Goal: Information Seeking & Learning: Find specific page/section

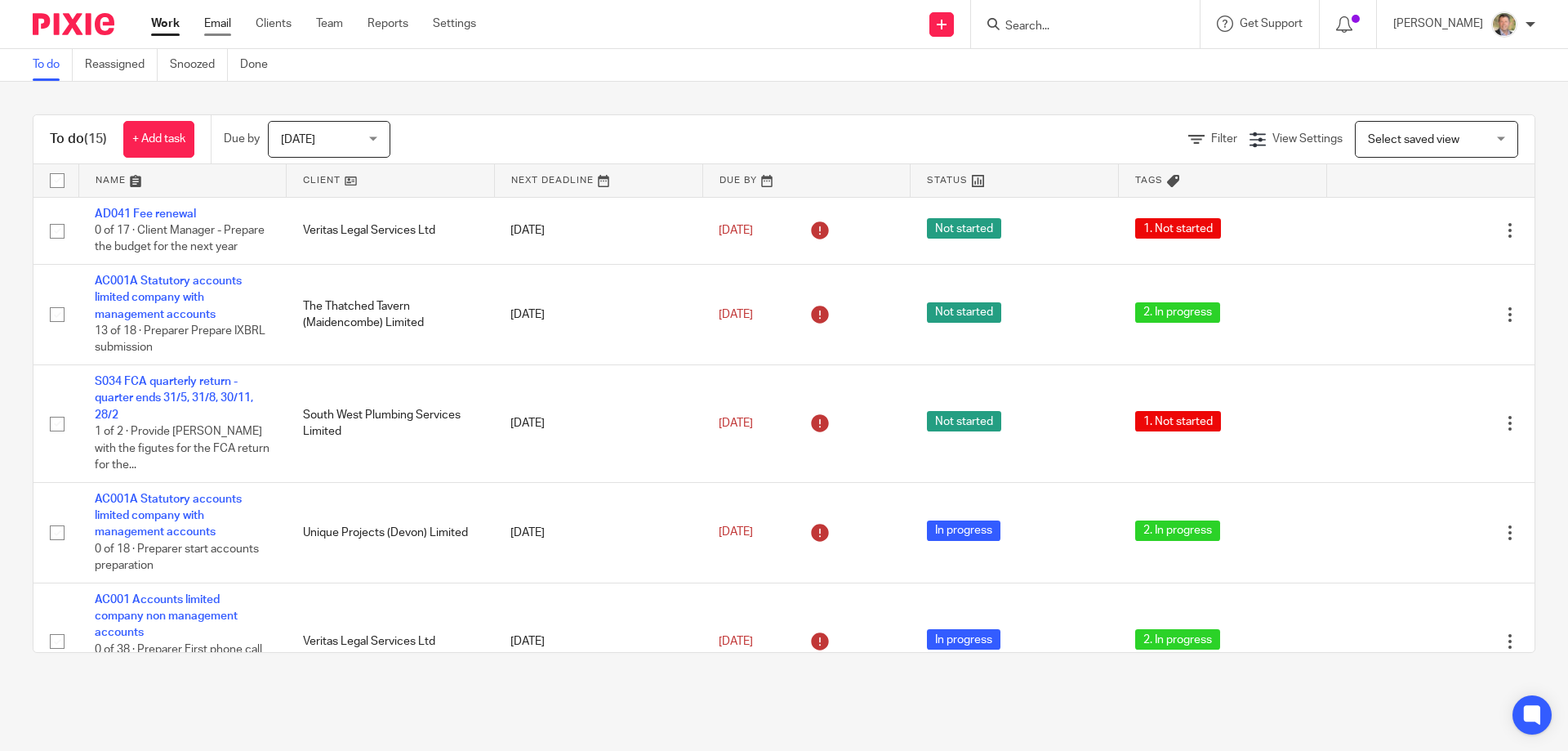
click at [218, 21] on link "Email" at bounding box center [217, 24] width 27 height 17
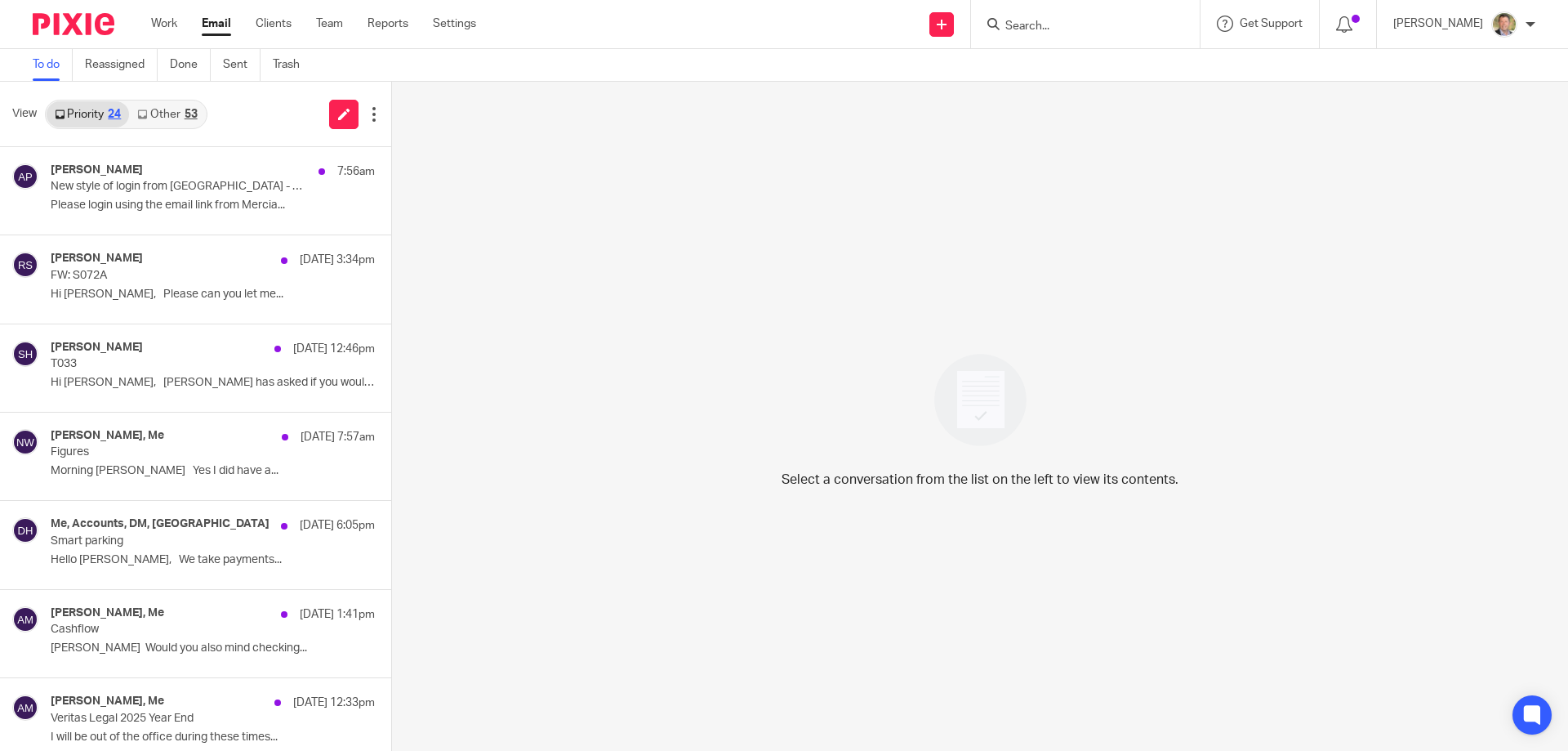
click at [1091, 30] on input "Search" at bounding box center [1077, 27] width 147 height 15
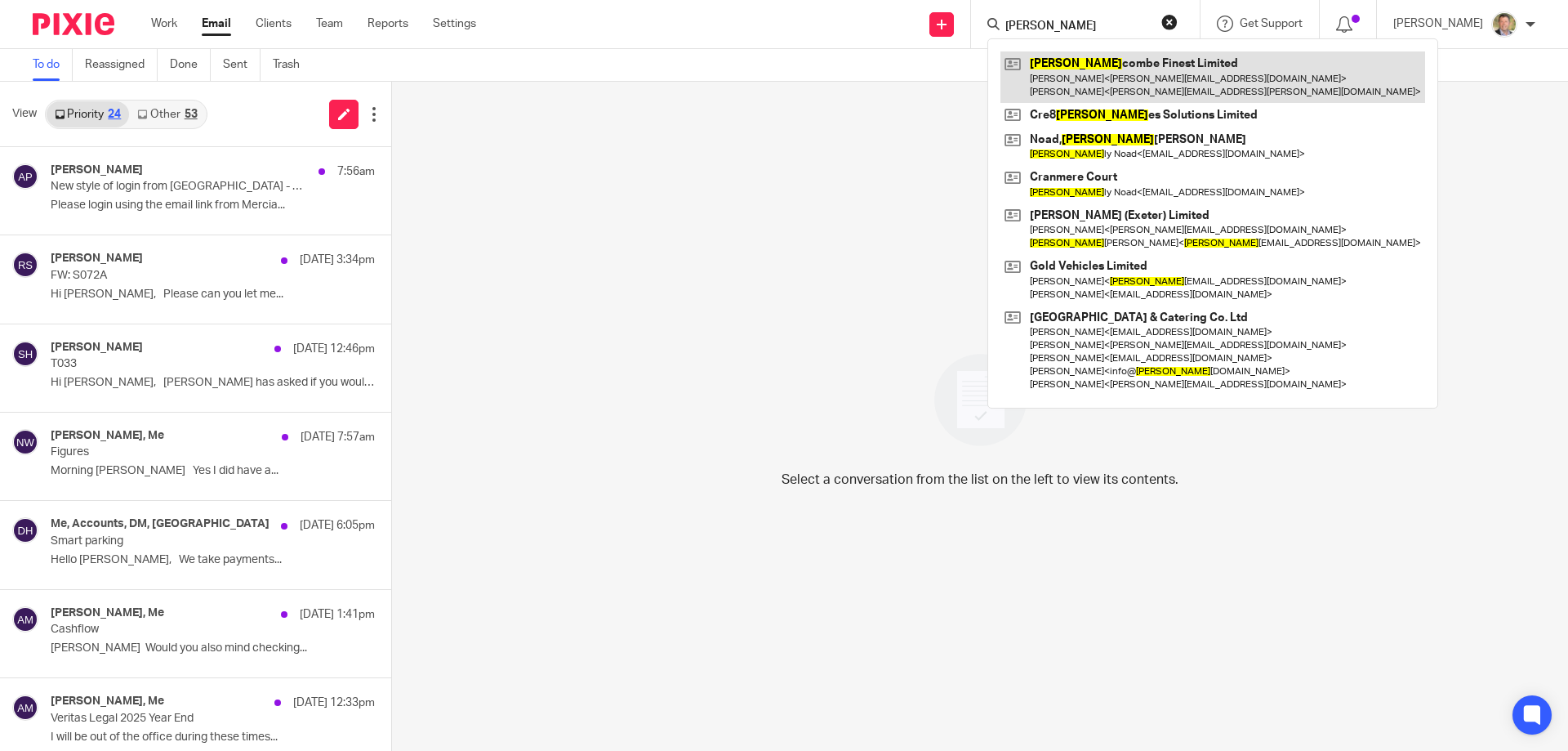
type input "sal"
click at [1113, 77] on link at bounding box center [1213, 76] width 424 height 50
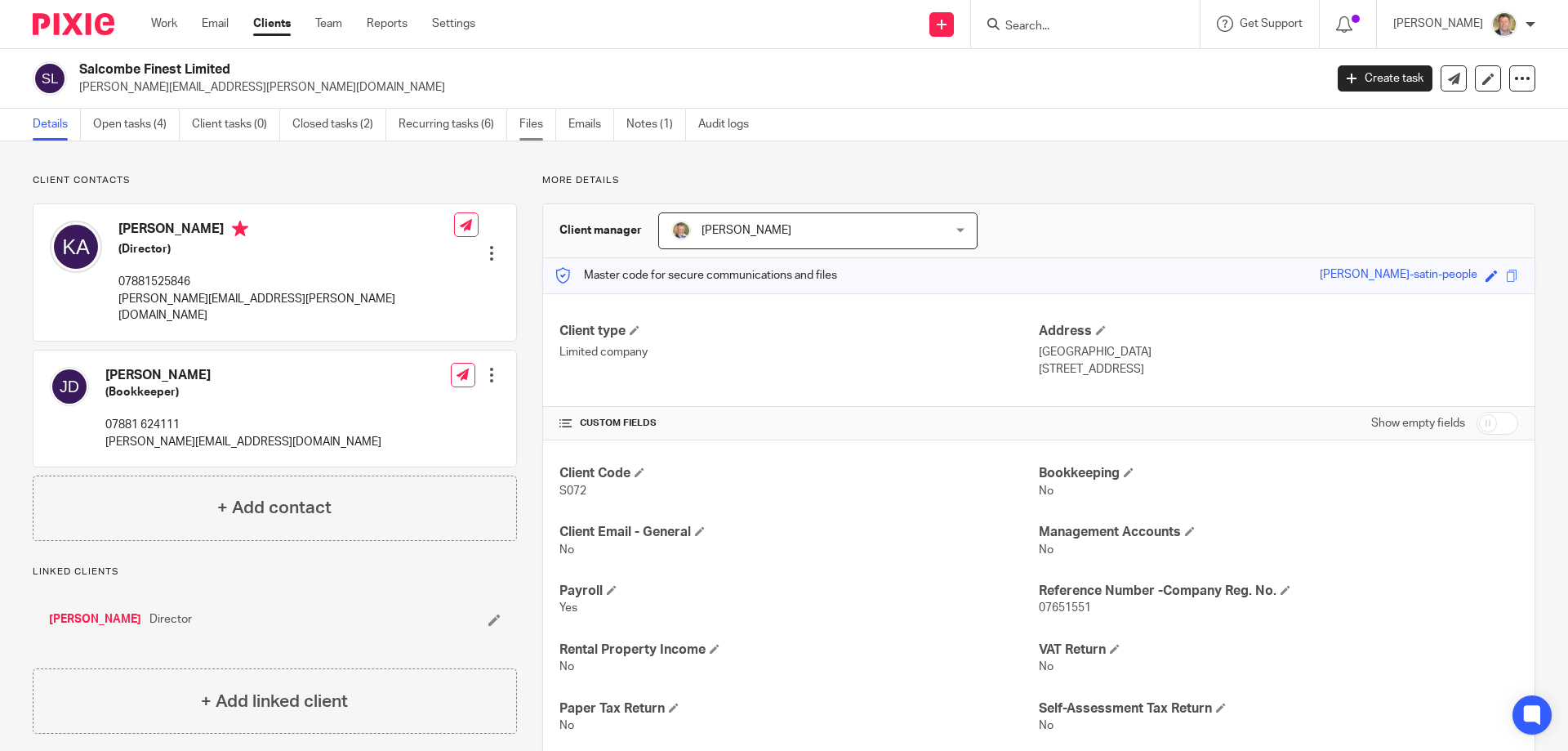
click at [537, 124] on link "Files" at bounding box center [537, 125] width 37 height 32
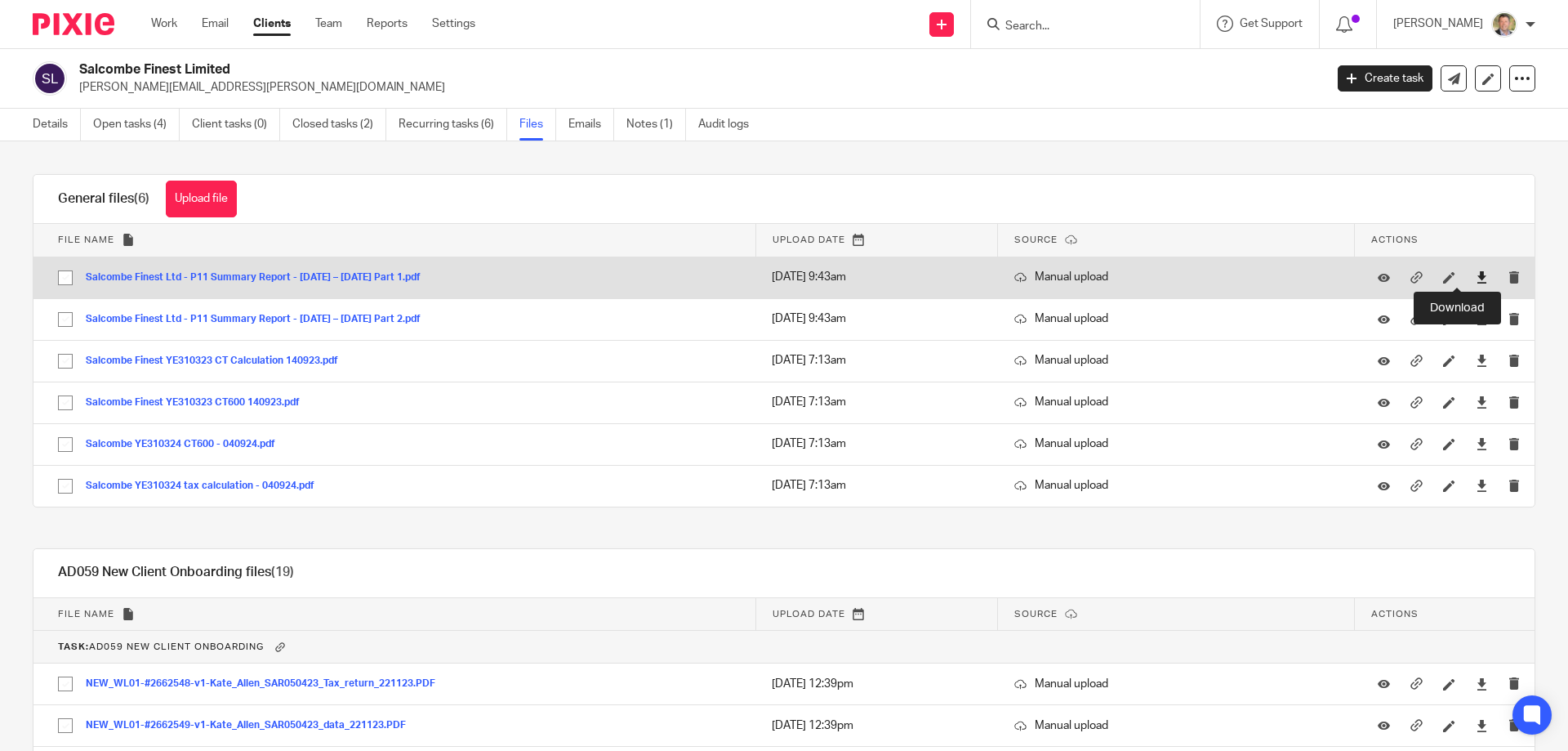
click at [1476, 274] on icon at bounding box center [1482, 277] width 12 height 12
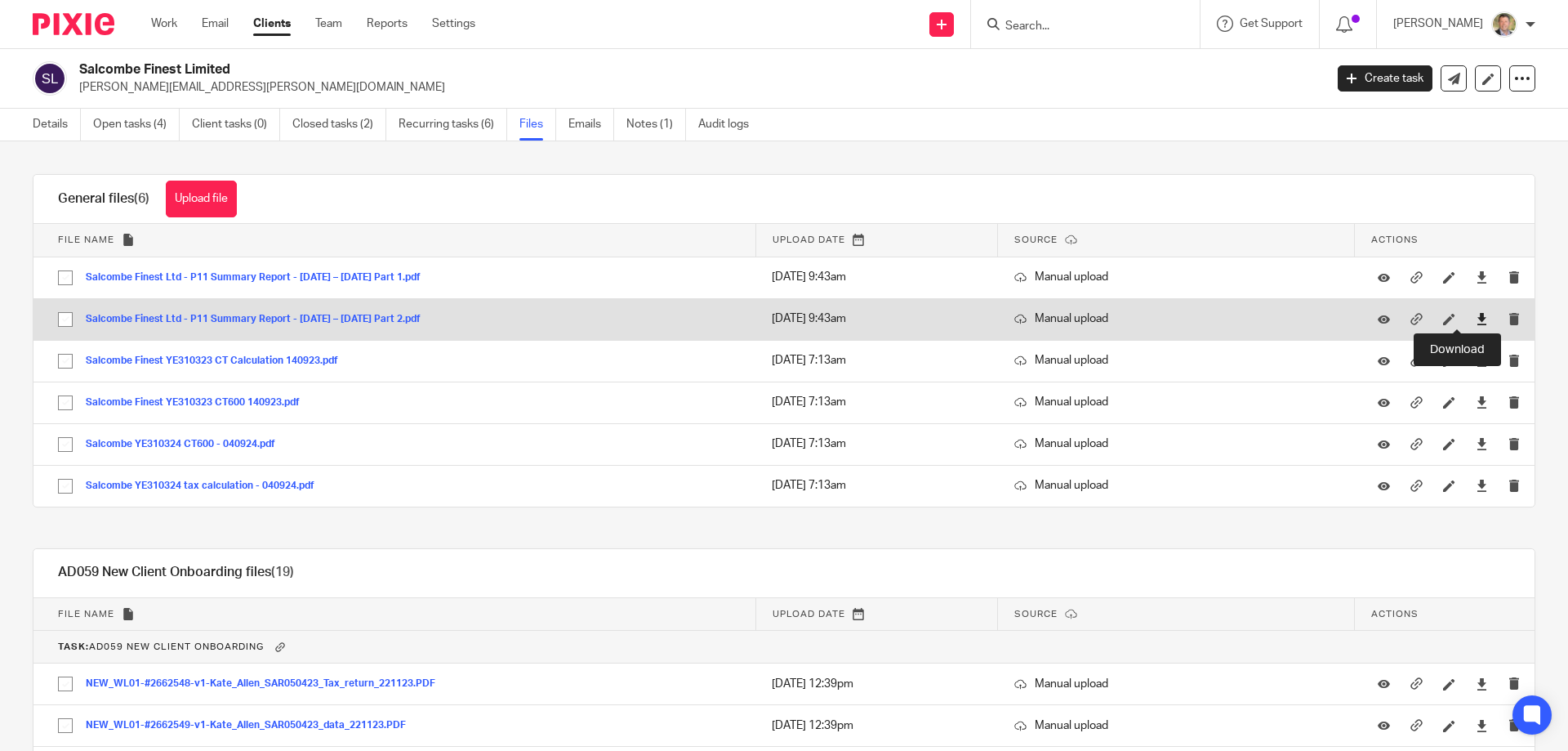
click at [1476, 317] on icon at bounding box center [1482, 319] width 12 height 12
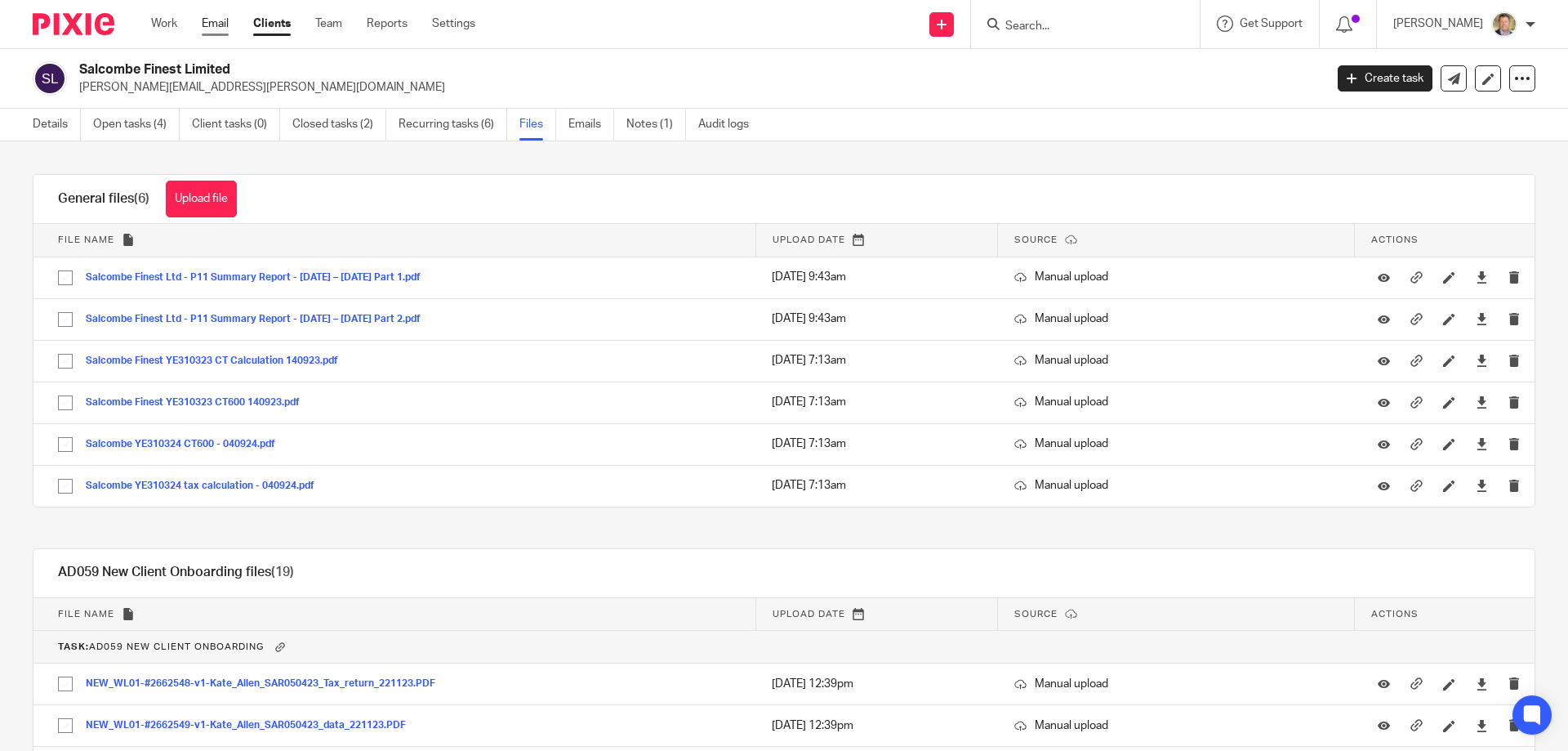
click at [213, 27] on link "Email" at bounding box center [215, 24] width 27 height 17
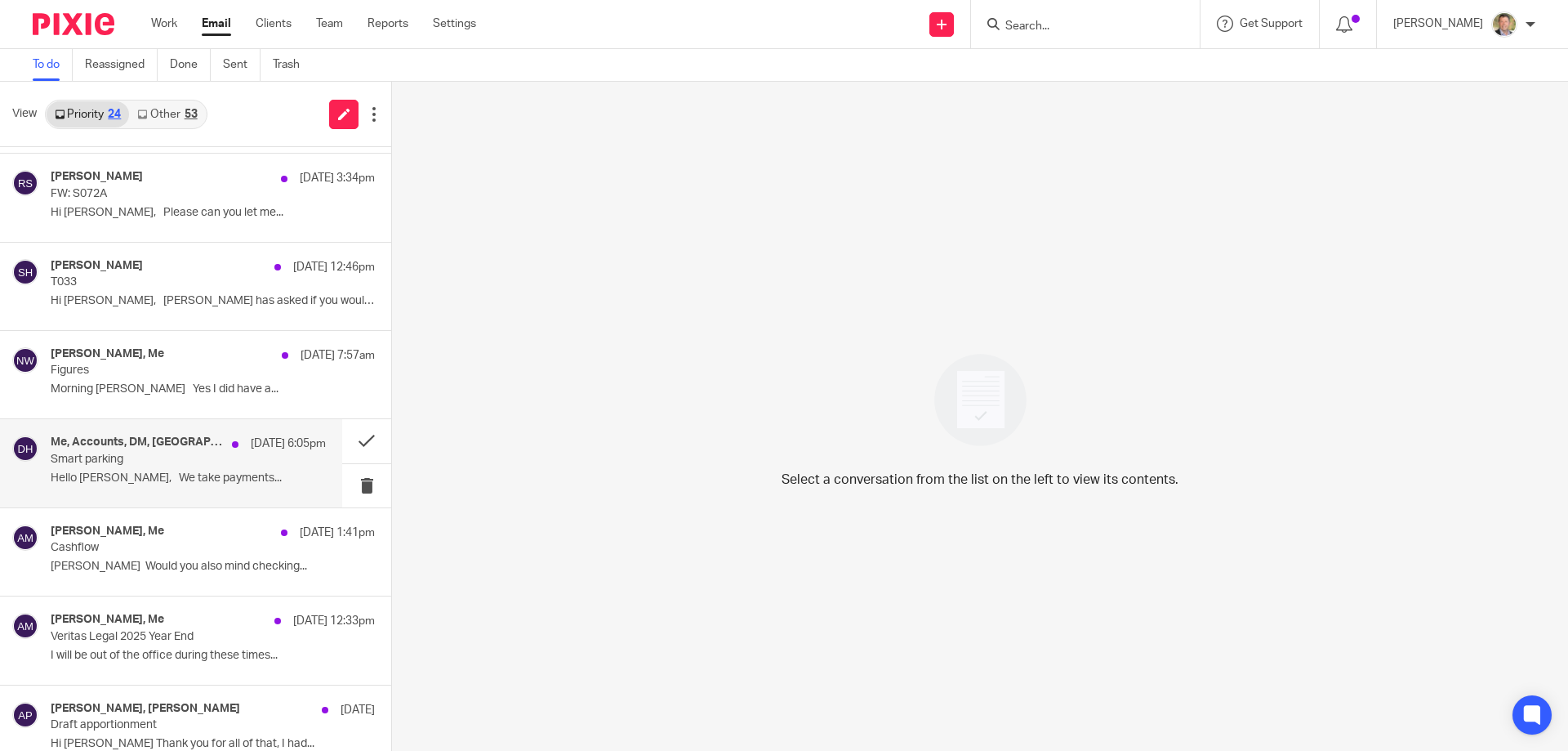
scroll to position [163, 0]
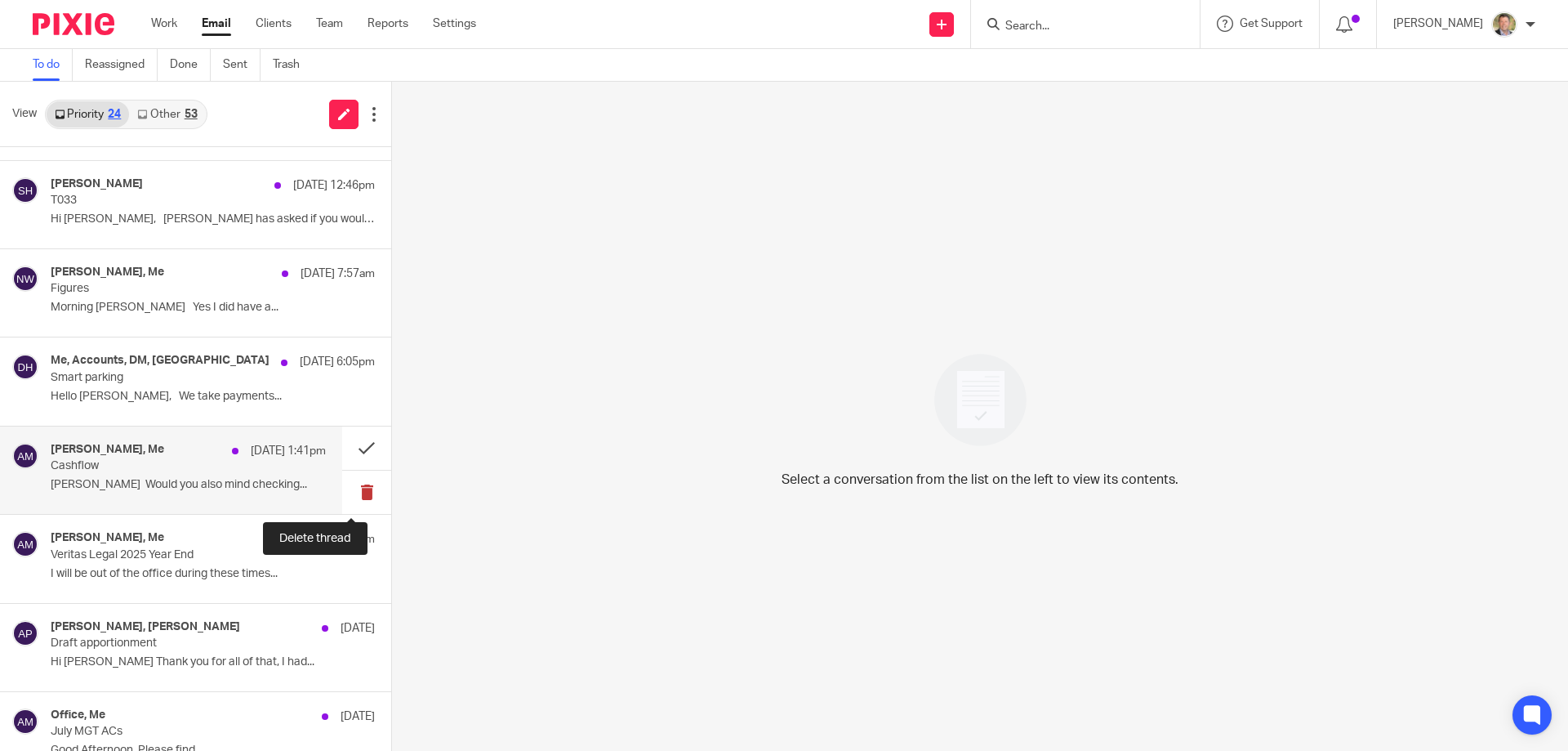
click at [349, 489] on button at bounding box center [367, 493] width 49 height 44
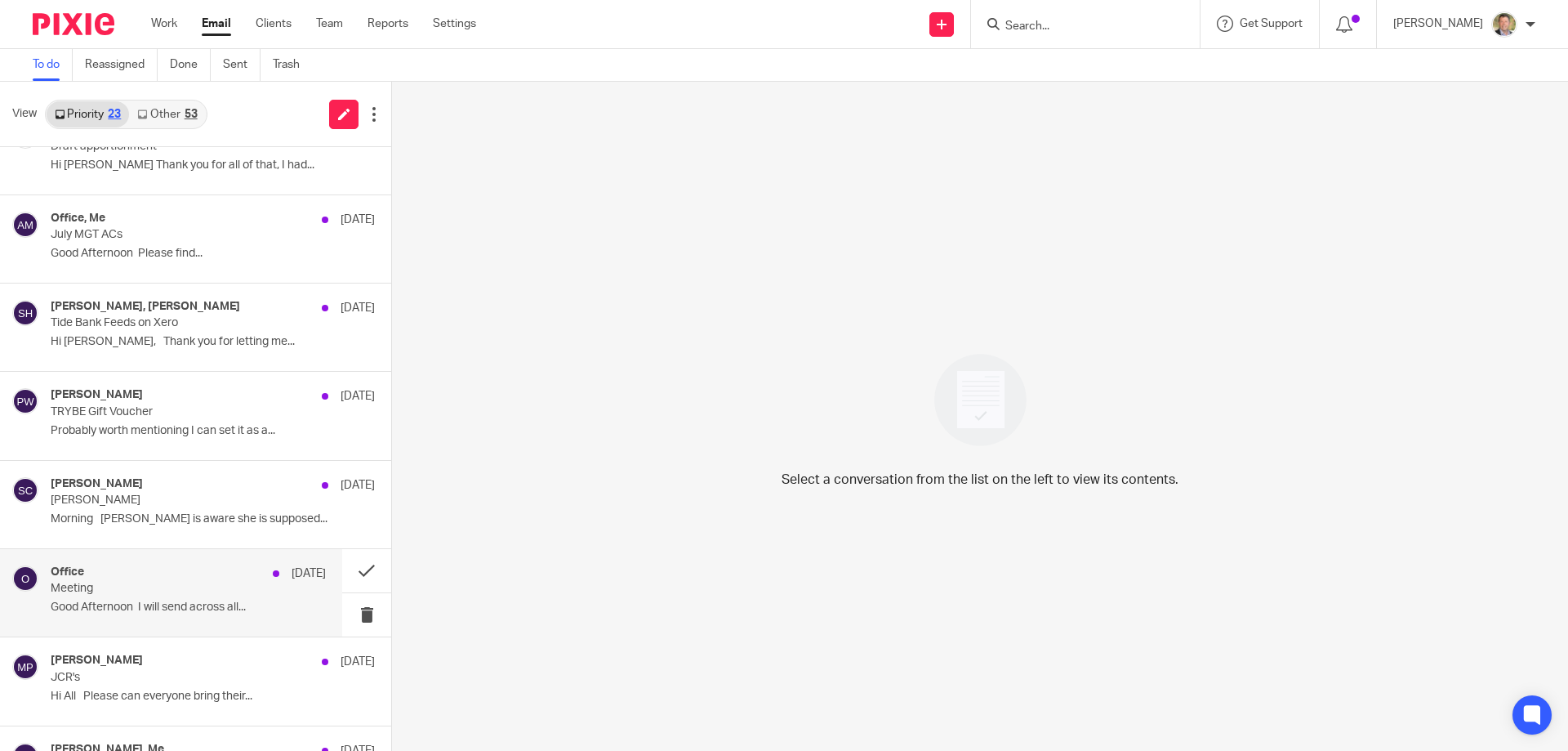
scroll to position [654, 0]
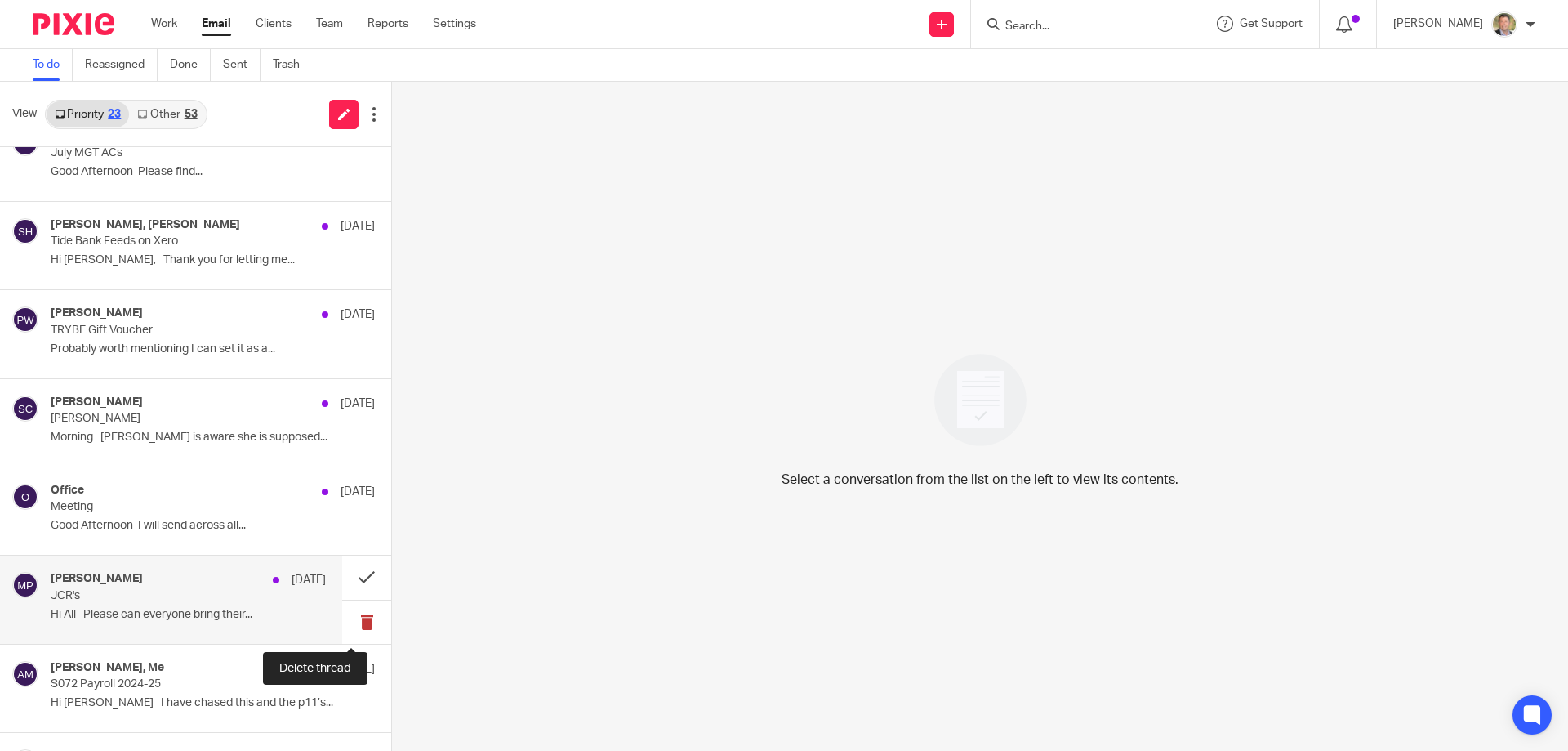
click at [353, 620] on button at bounding box center [367, 622] width 49 height 44
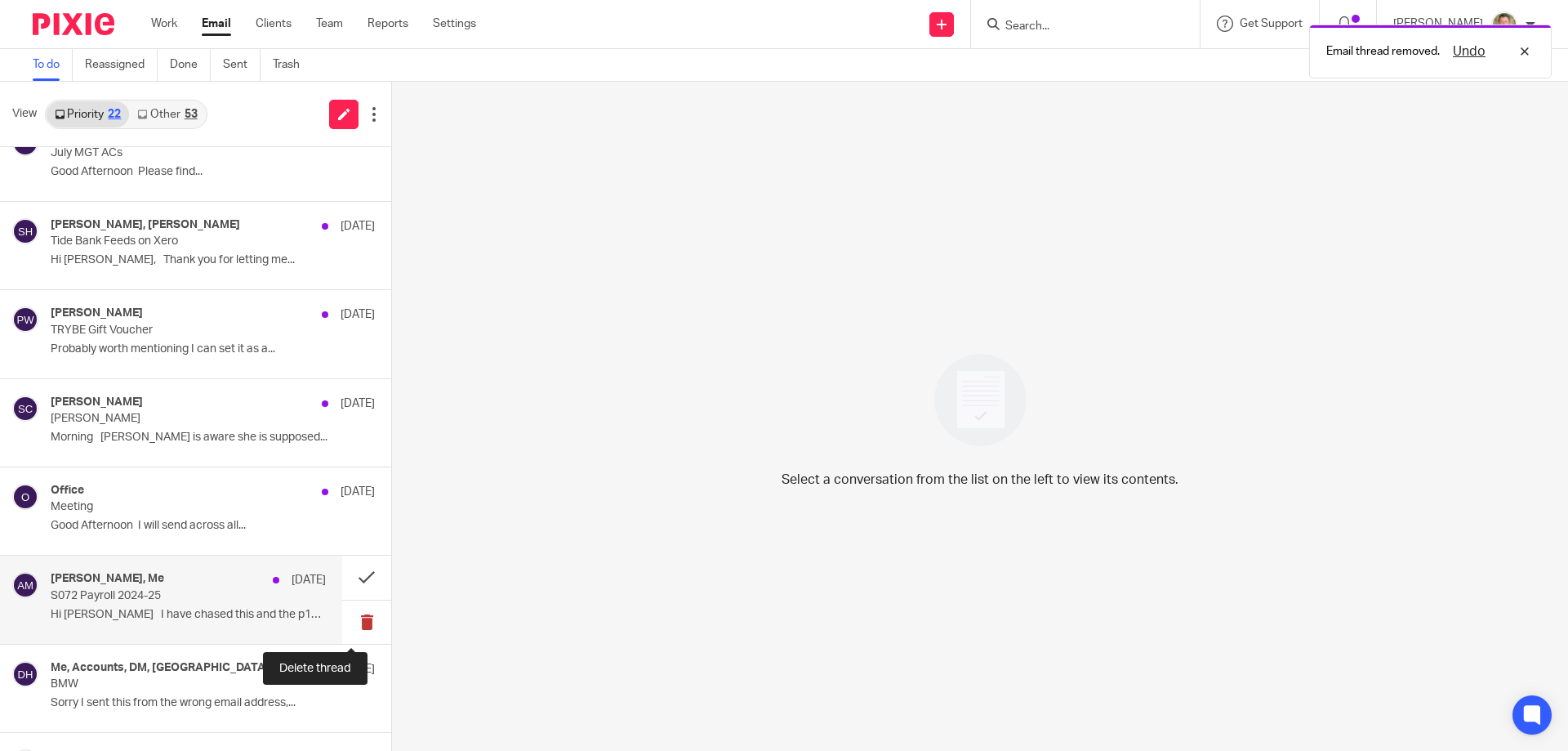
click at [354, 617] on button at bounding box center [367, 622] width 49 height 44
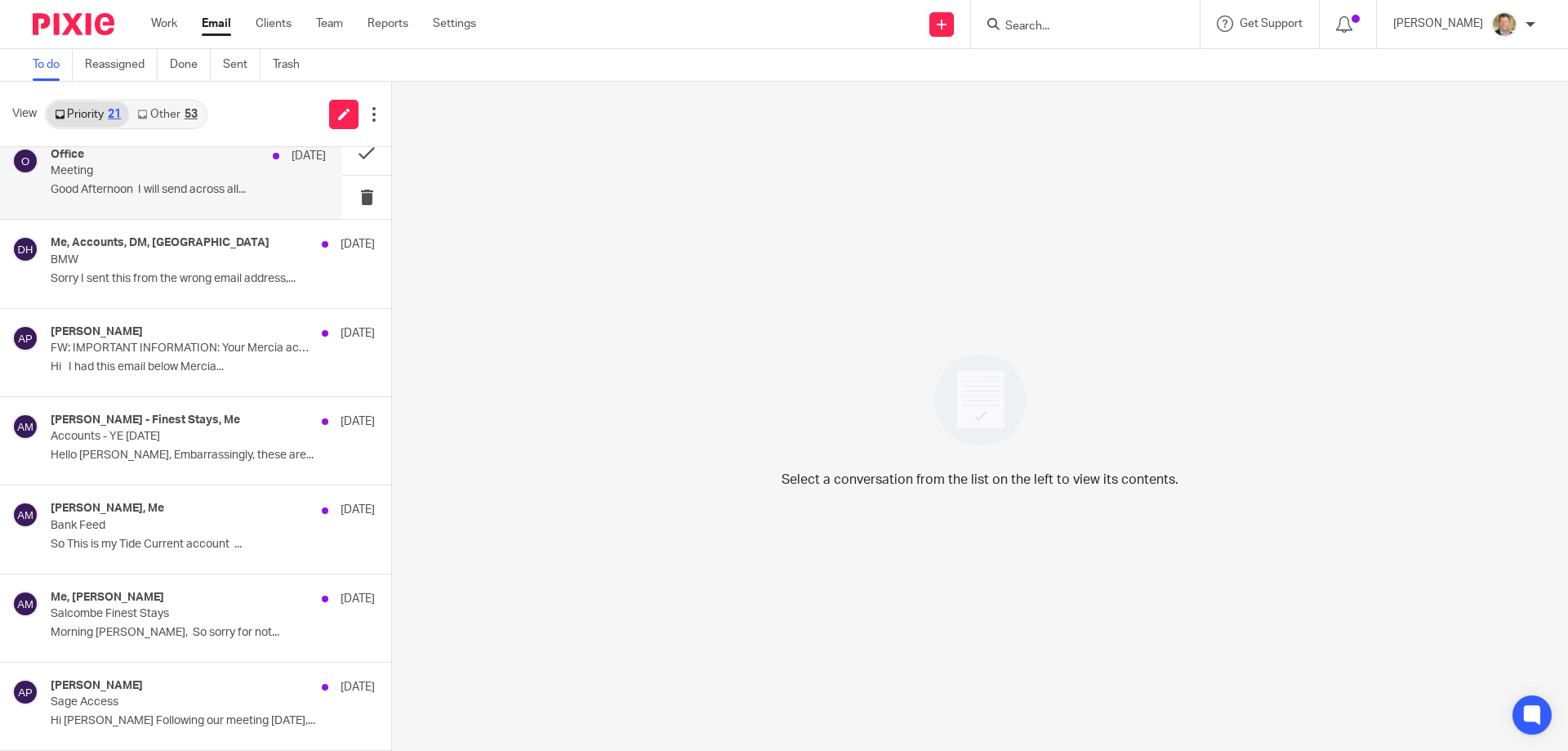
scroll to position [581, 0]
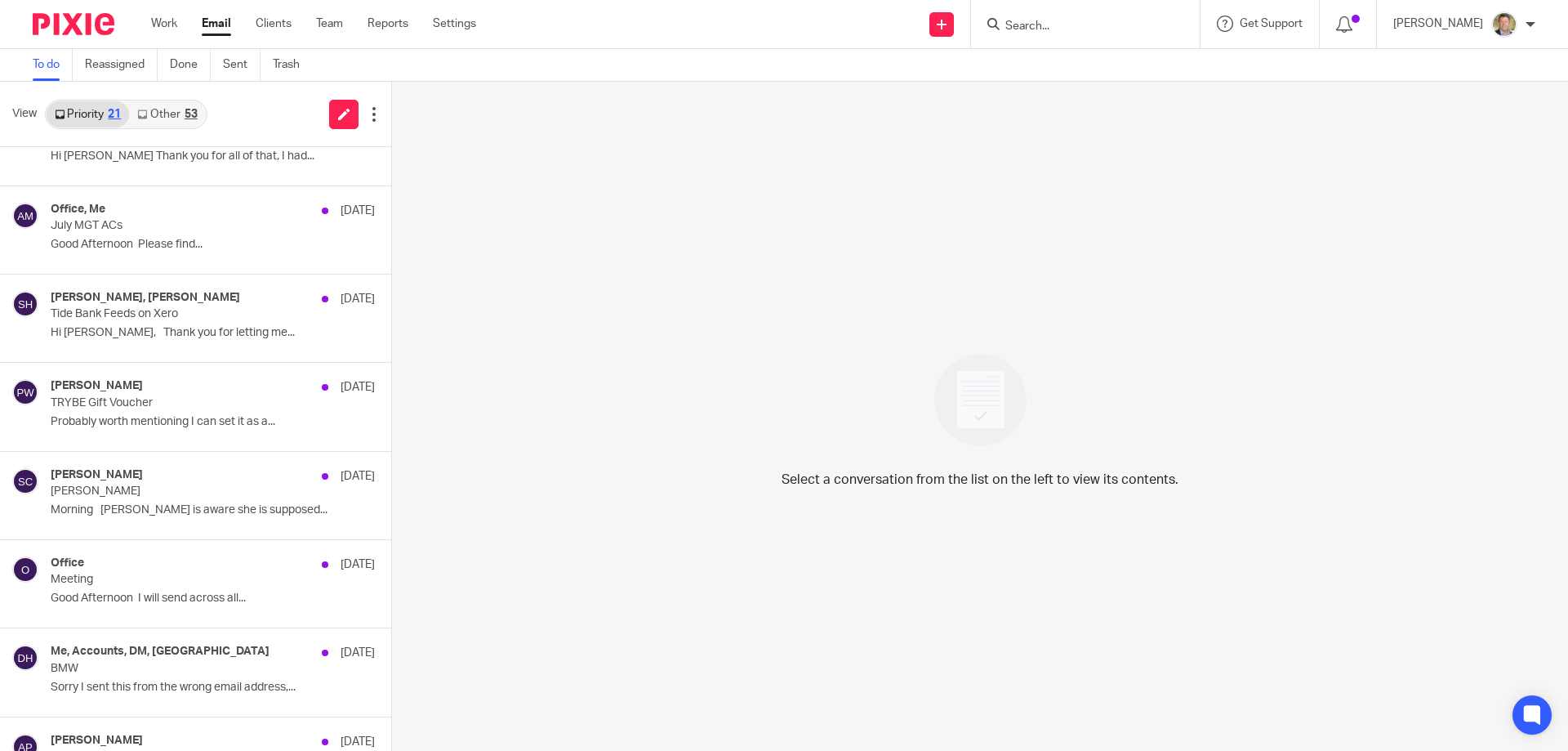
click at [170, 103] on link "Other 53" at bounding box center [166, 114] width 76 height 26
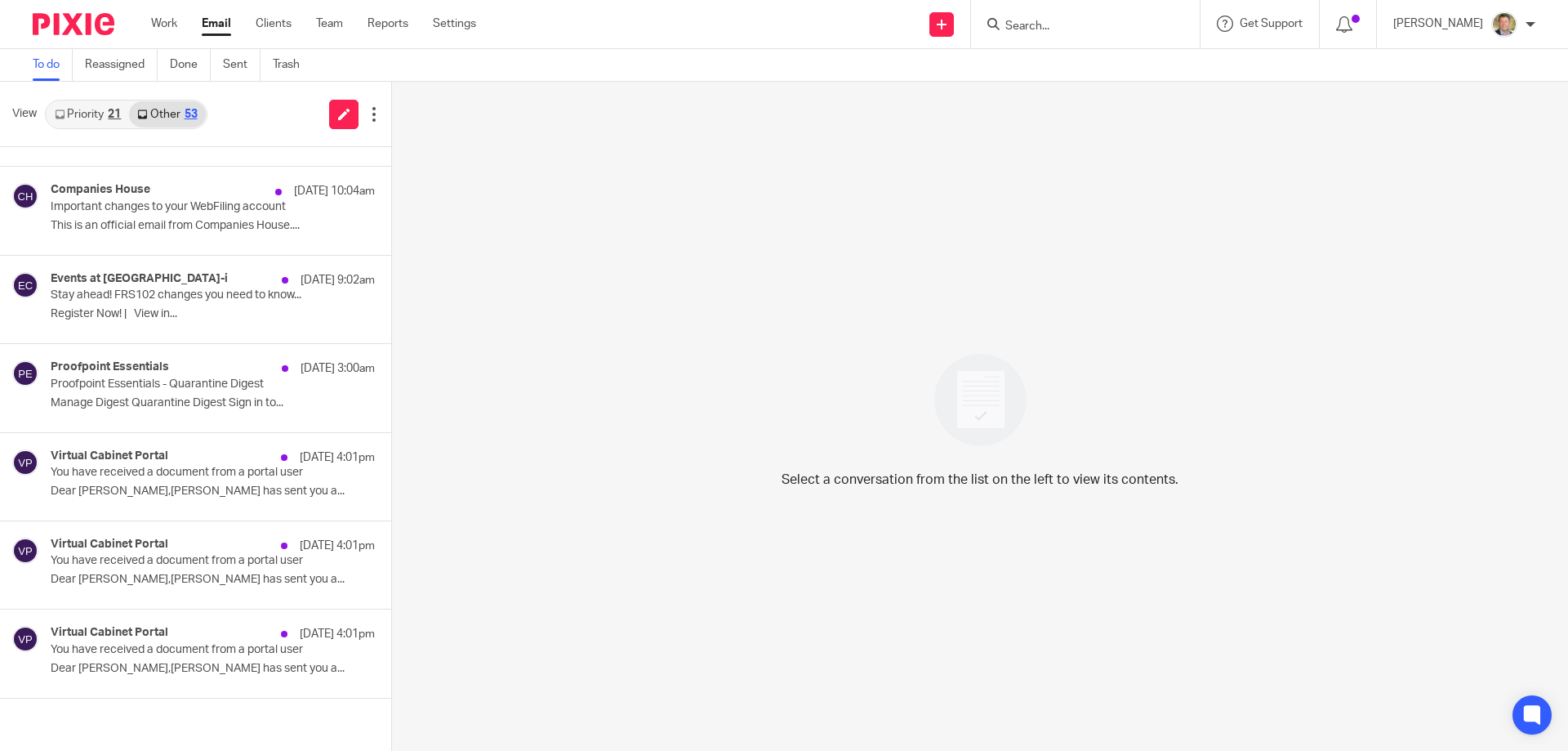
scroll to position [0, 0]
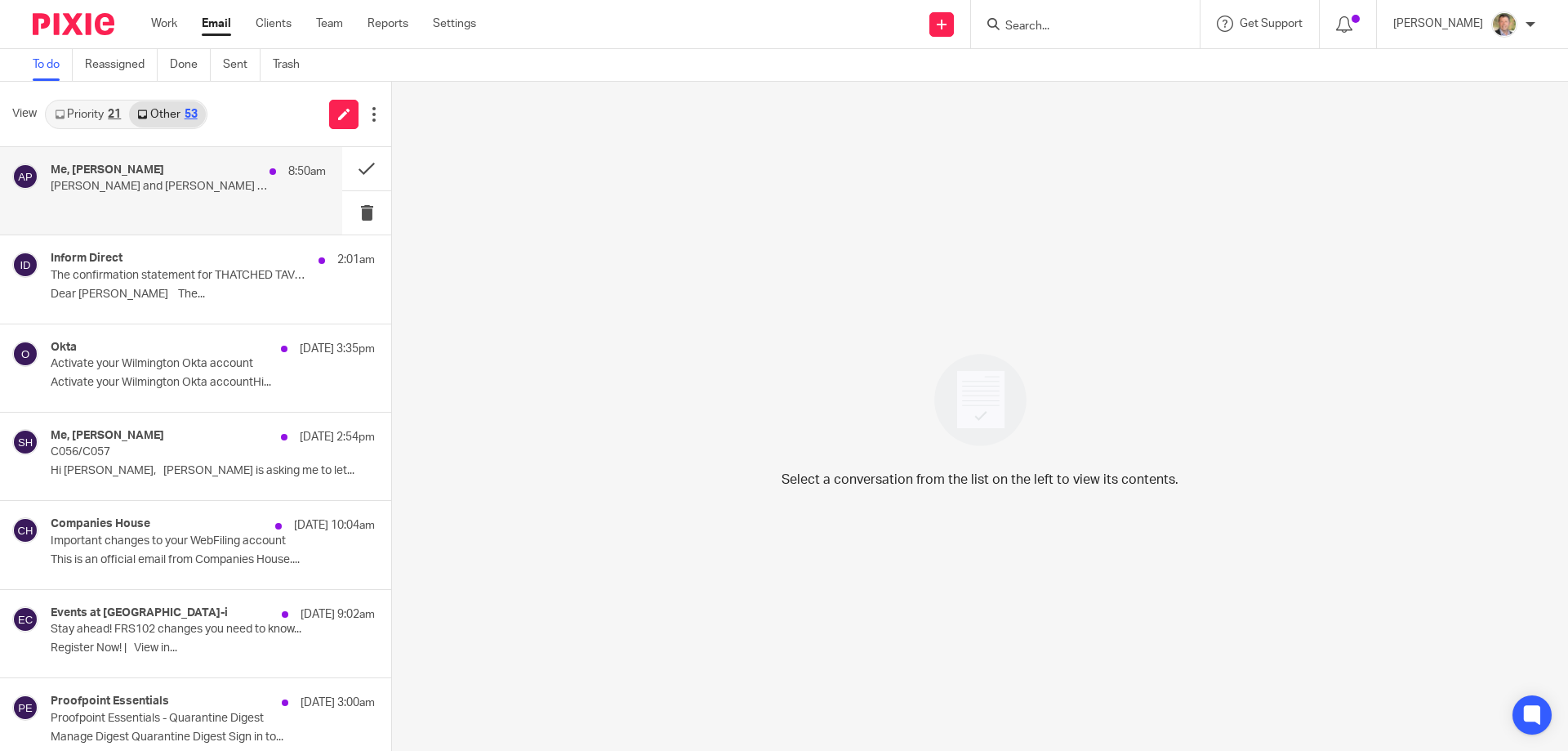
click at [174, 177] on div "Me, Andrew Price 8:50am" at bounding box center [188, 171] width 275 height 17
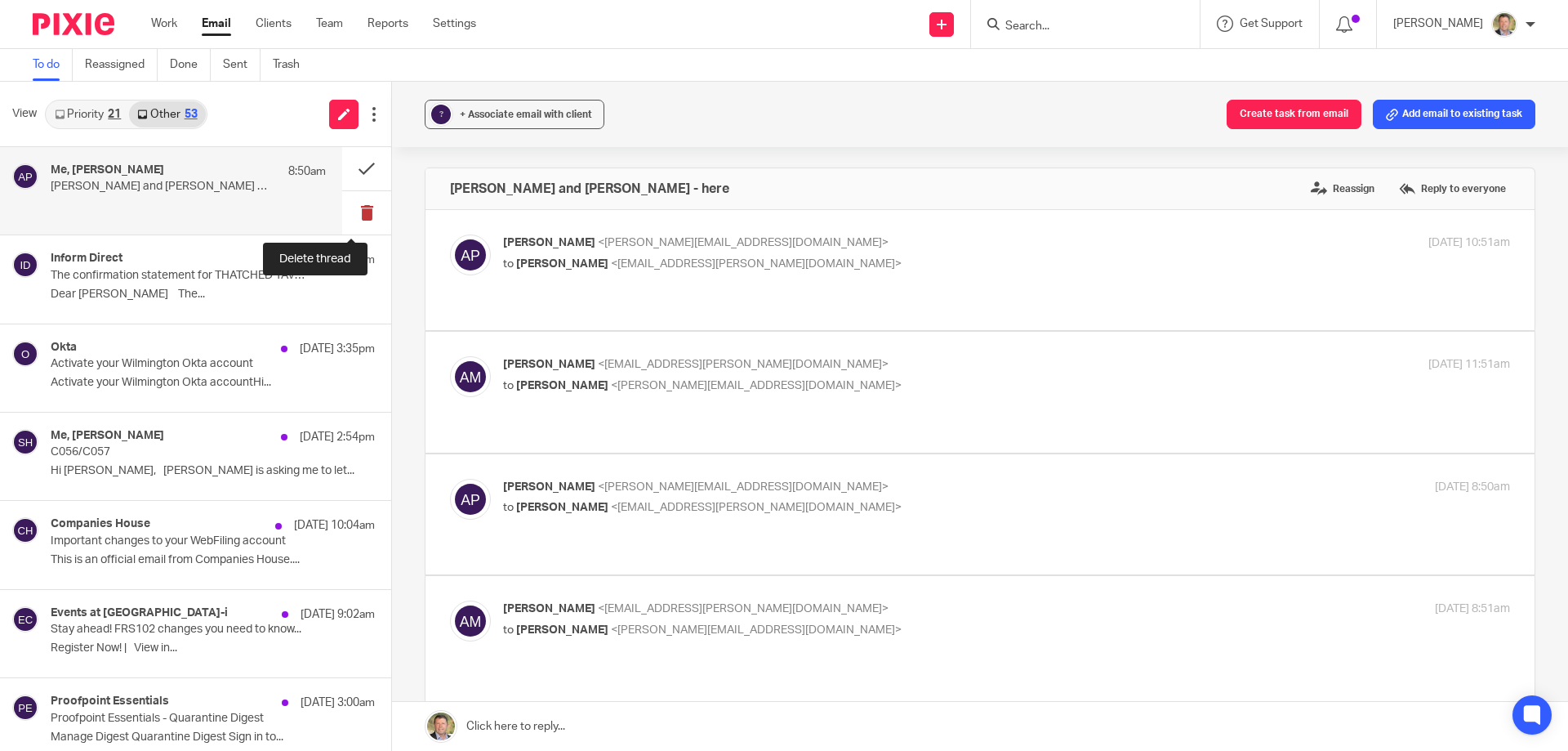
click at [349, 210] on button at bounding box center [367, 213] width 49 height 44
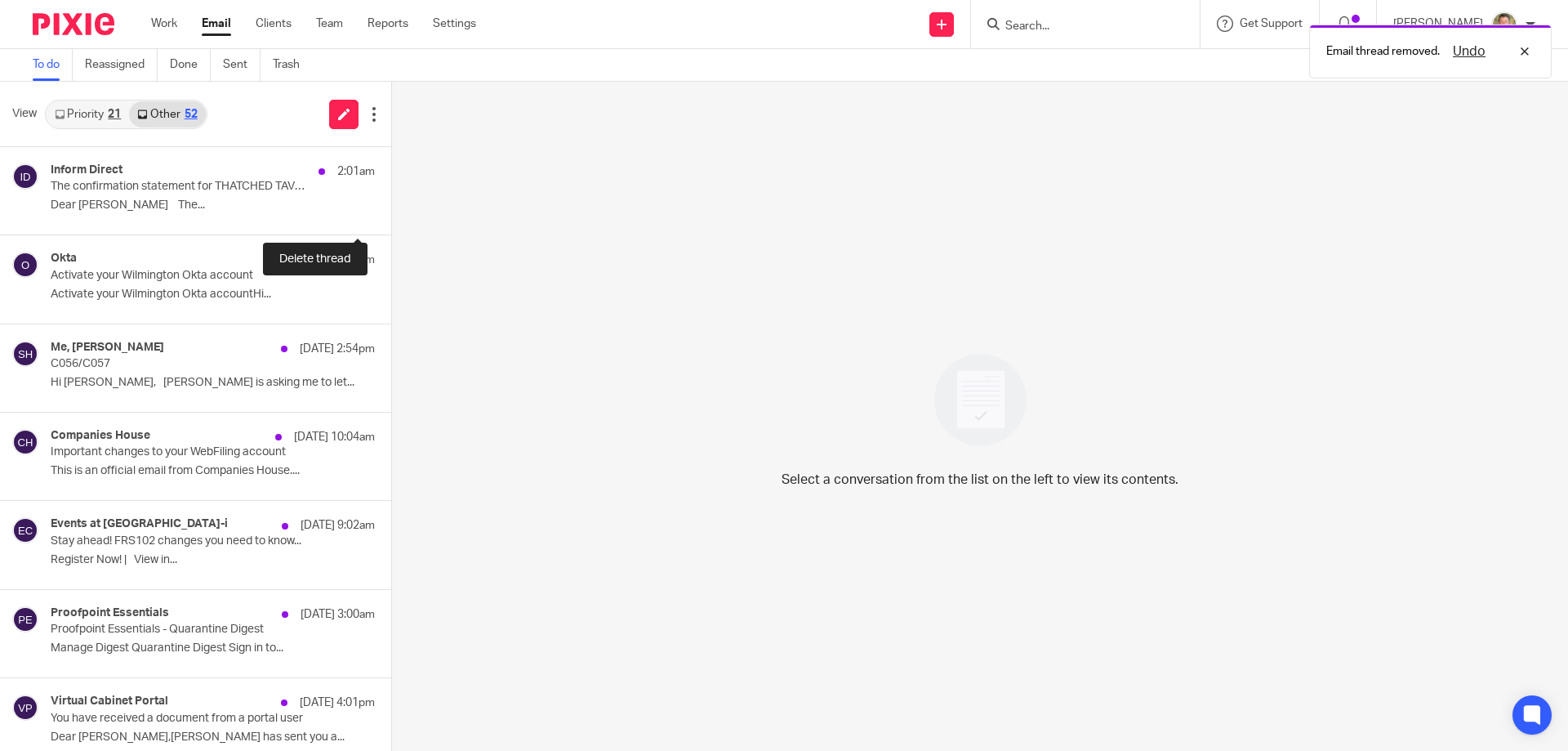
click at [392, 210] on button at bounding box center [398, 213] width 13 height 44
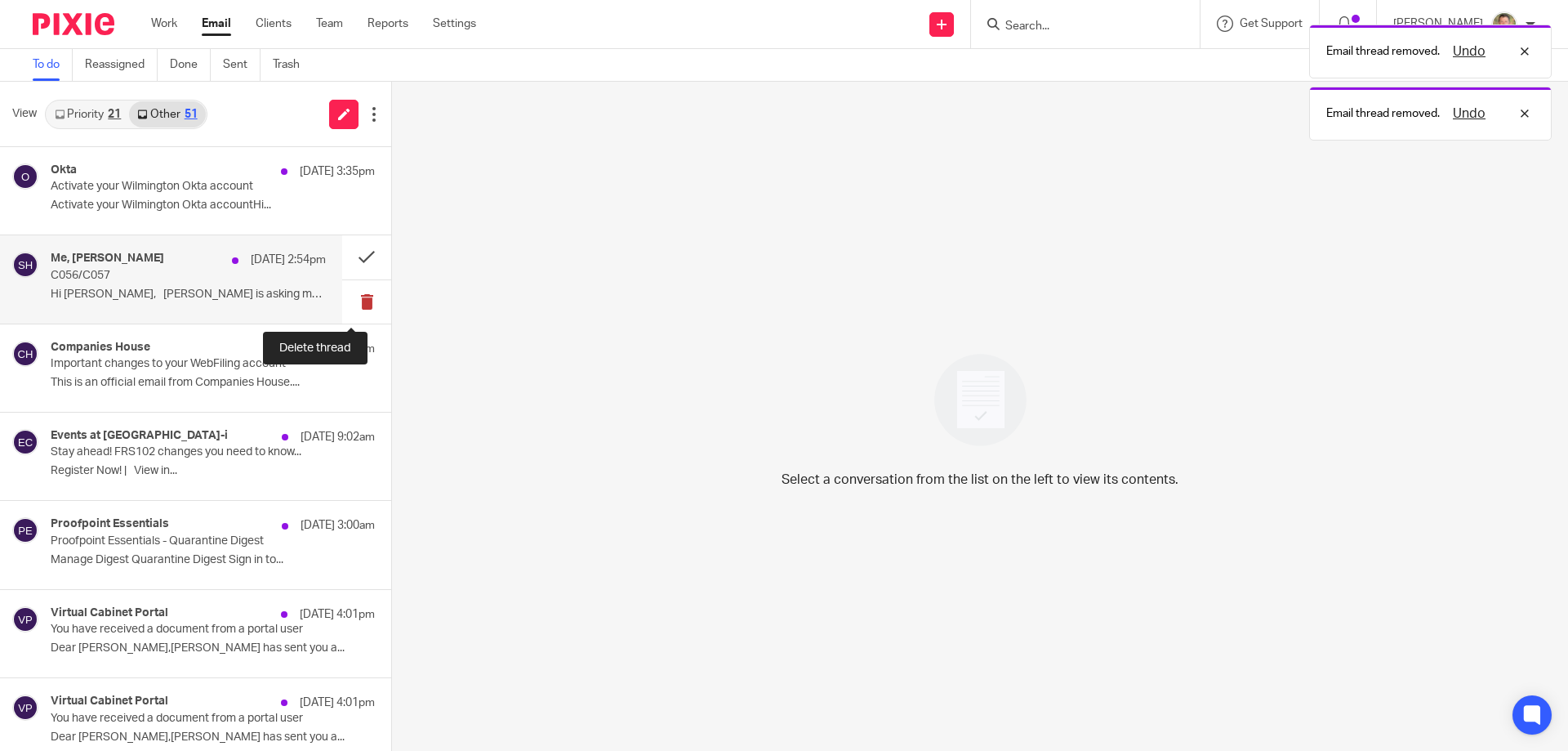
click at [350, 298] on button at bounding box center [367, 302] width 49 height 44
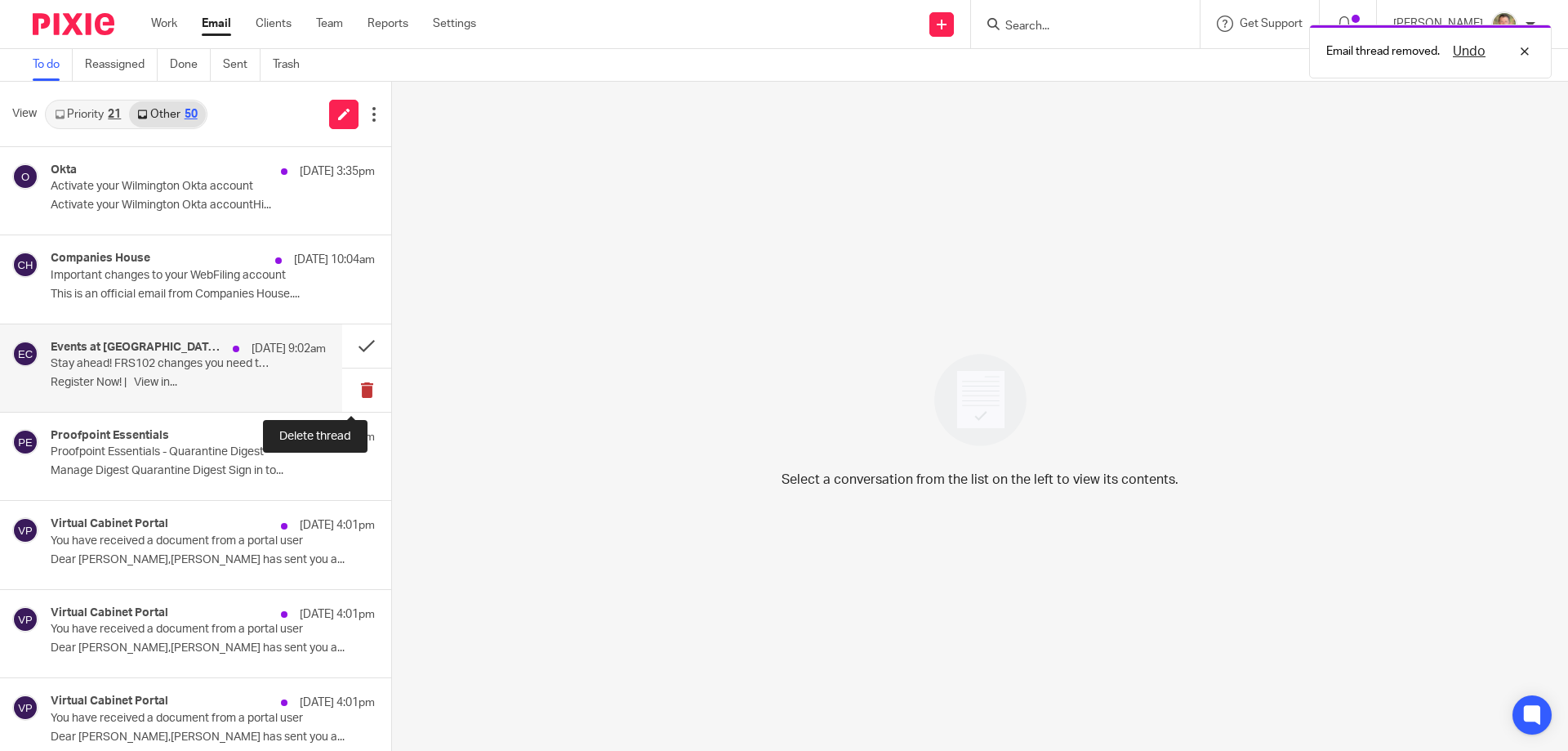
click at [349, 396] on button at bounding box center [367, 390] width 49 height 44
click at [392, 396] on button at bounding box center [398, 390] width 13 height 44
click at [350, 387] on button at bounding box center [367, 390] width 49 height 44
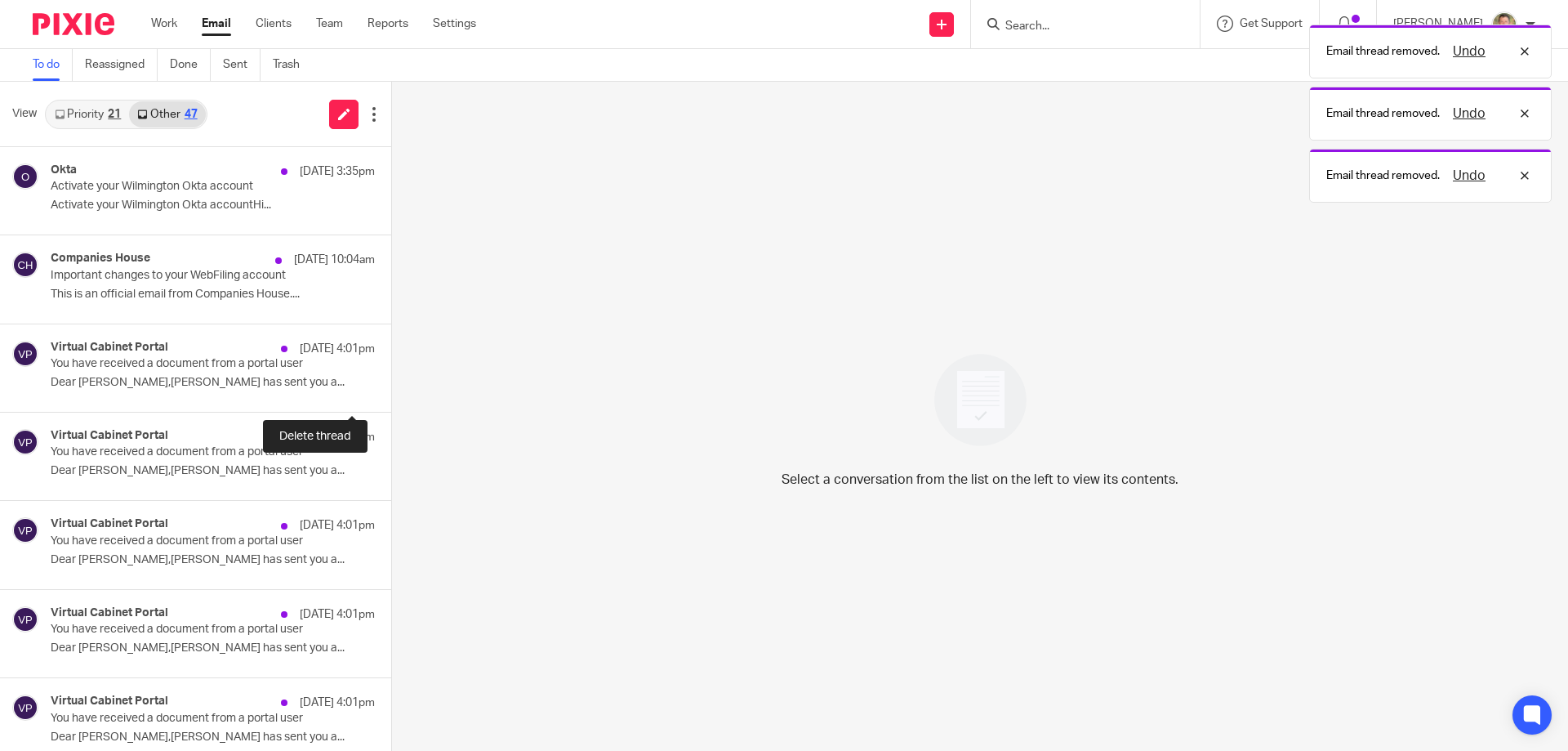
click at [392, 387] on button at bounding box center [398, 390] width 13 height 44
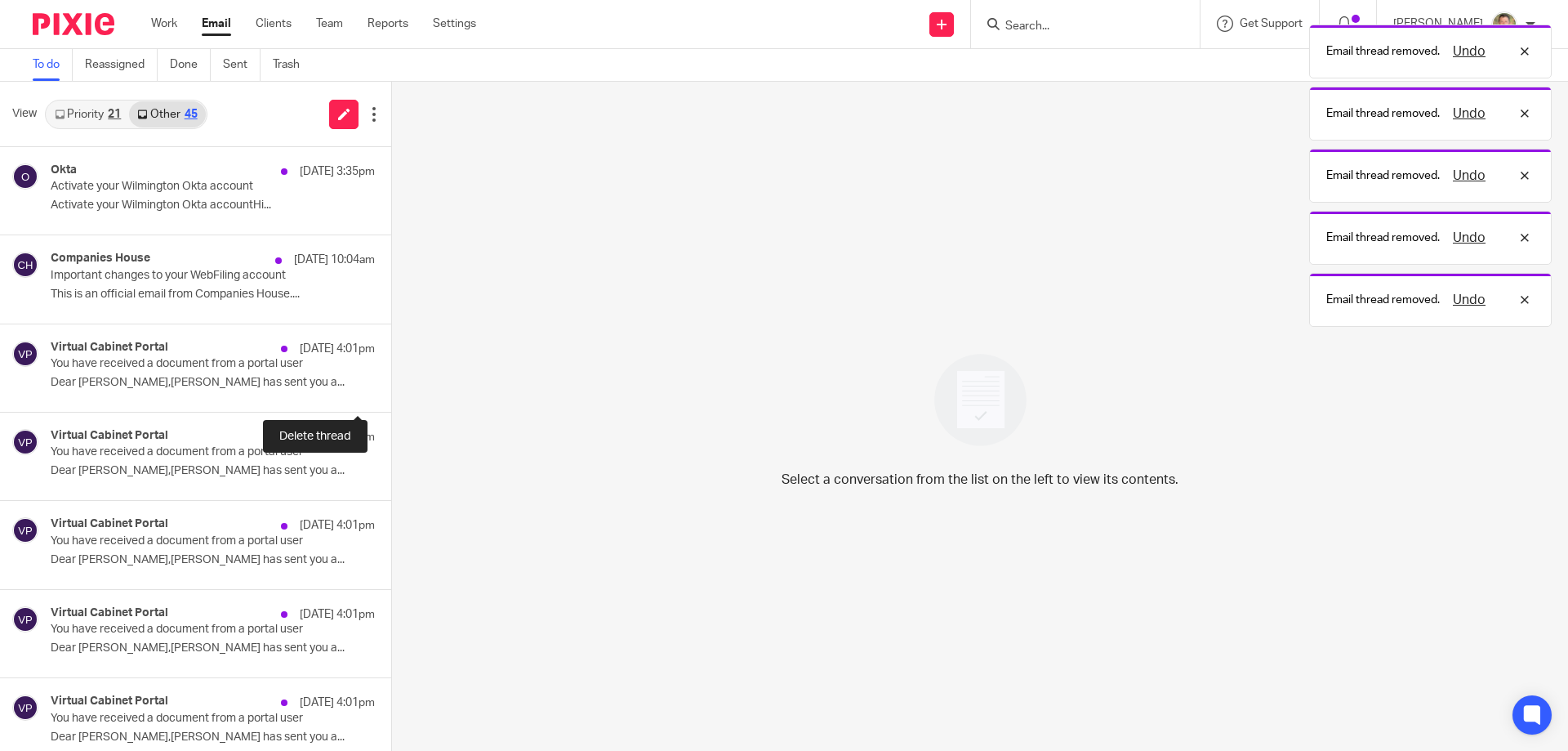
click at [392, 387] on button at bounding box center [398, 390] width 13 height 44
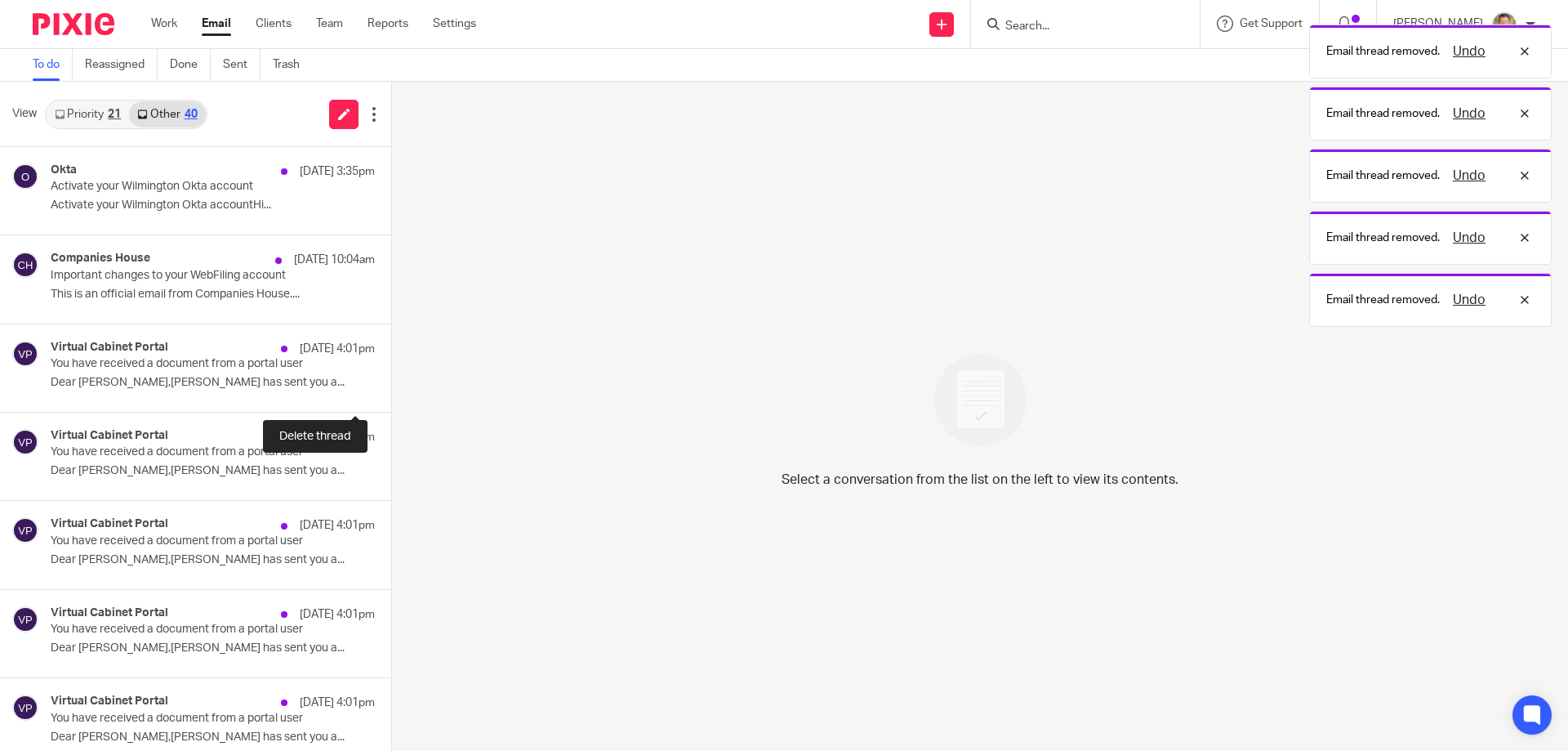
click at [392, 387] on button at bounding box center [398, 390] width 13 height 44
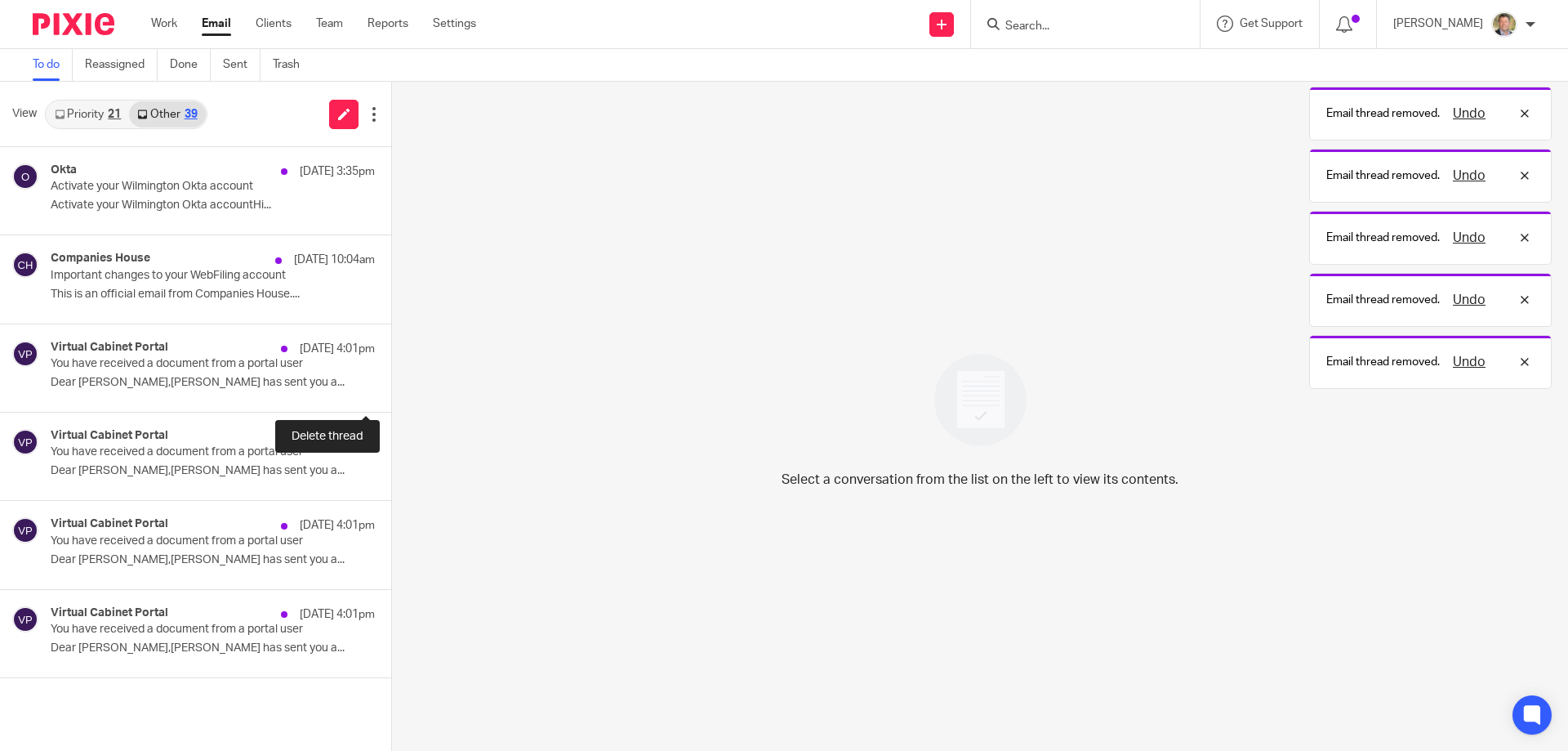
click at [392, 387] on button at bounding box center [398, 390] width 13 height 44
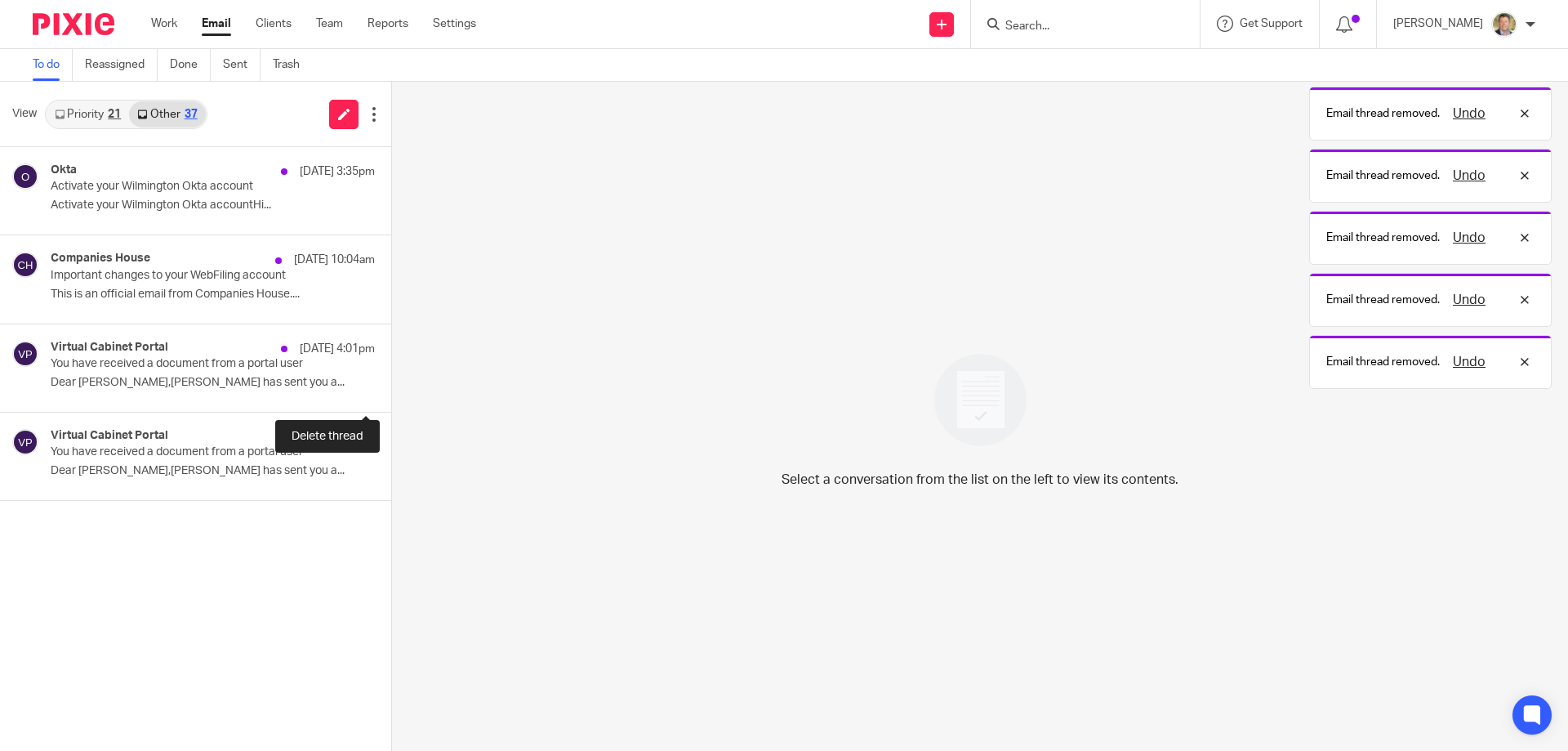
click at [392, 387] on button at bounding box center [398, 390] width 13 height 44
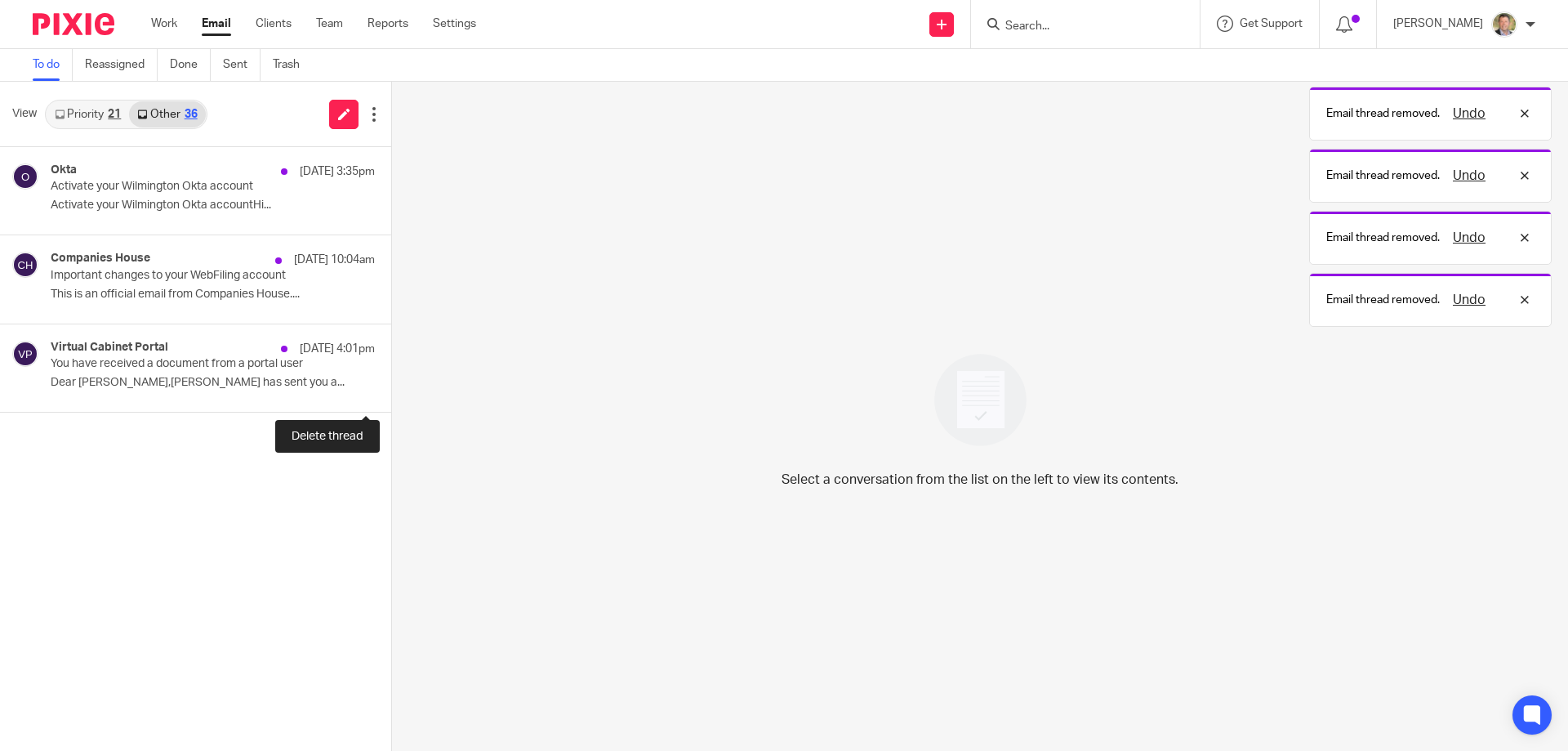
click at [392, 387] on button at bounding box center [398, 390] width 13 height 44
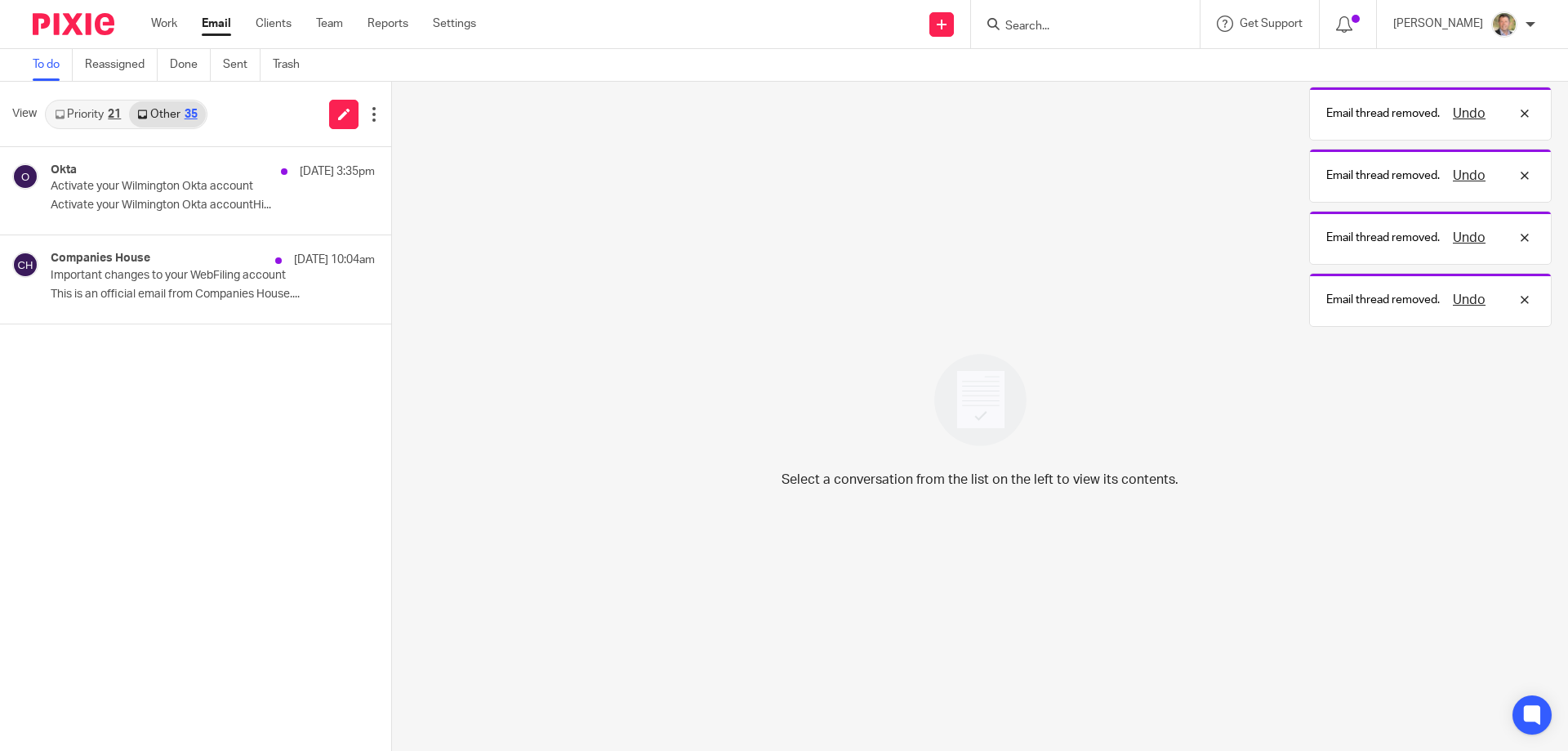
click at [213, 20] on link "Email" at bounding box center [217, 24] width 30 height 17
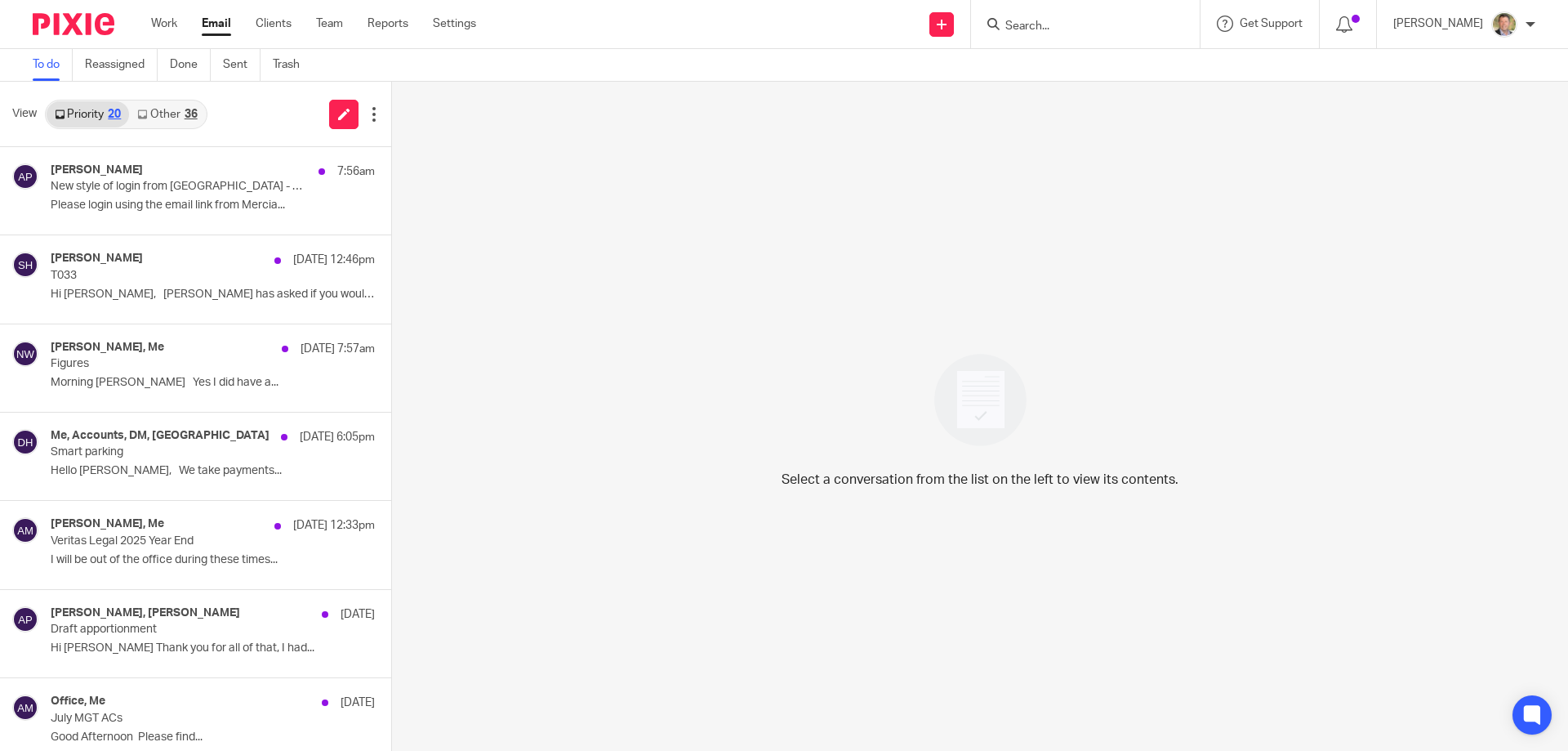
click at [176, 117] on link "Other 36" at bounding box center [166, 114] width 76 height 26
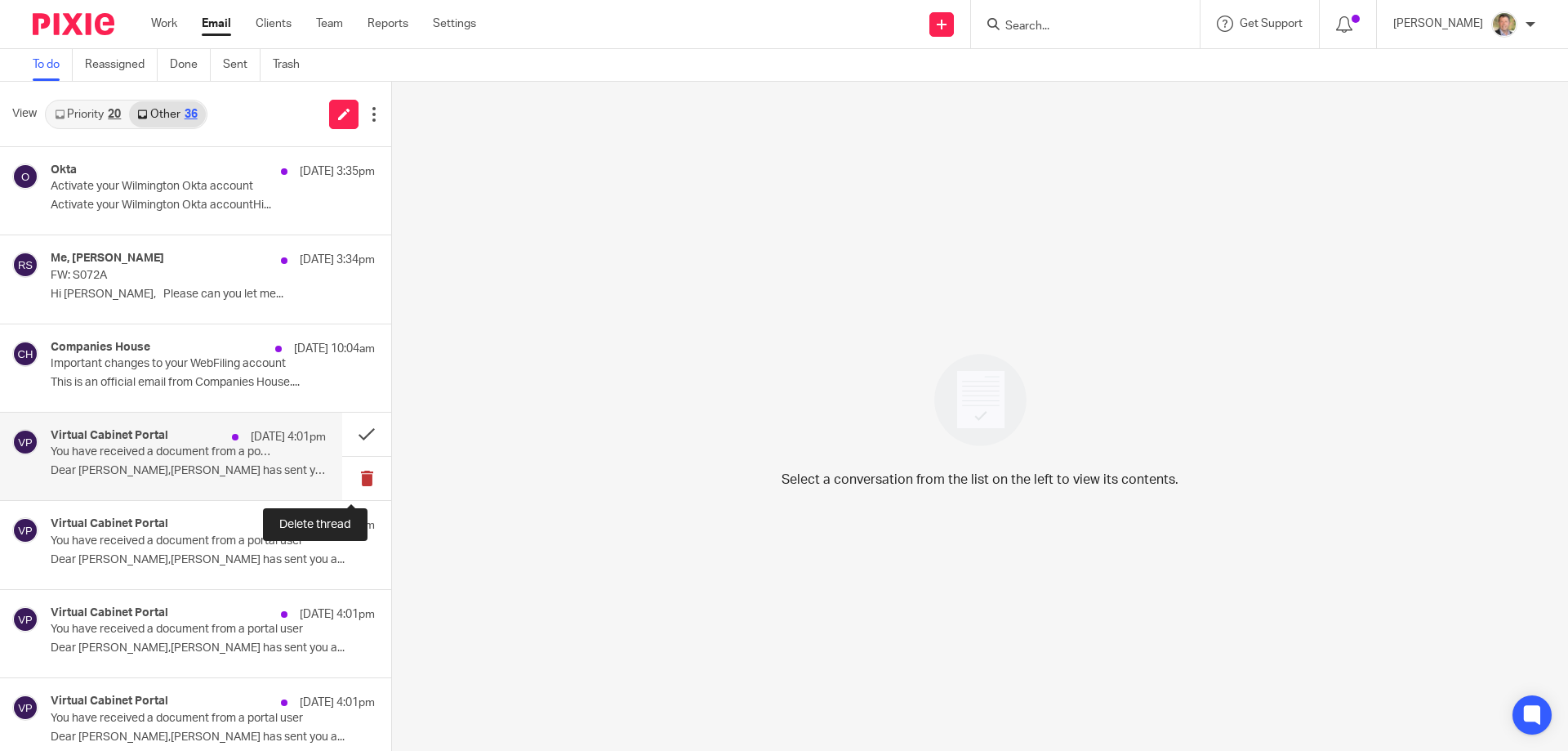
click at [349, 474] on button at bounding box center [367, 479] width 49 height 44
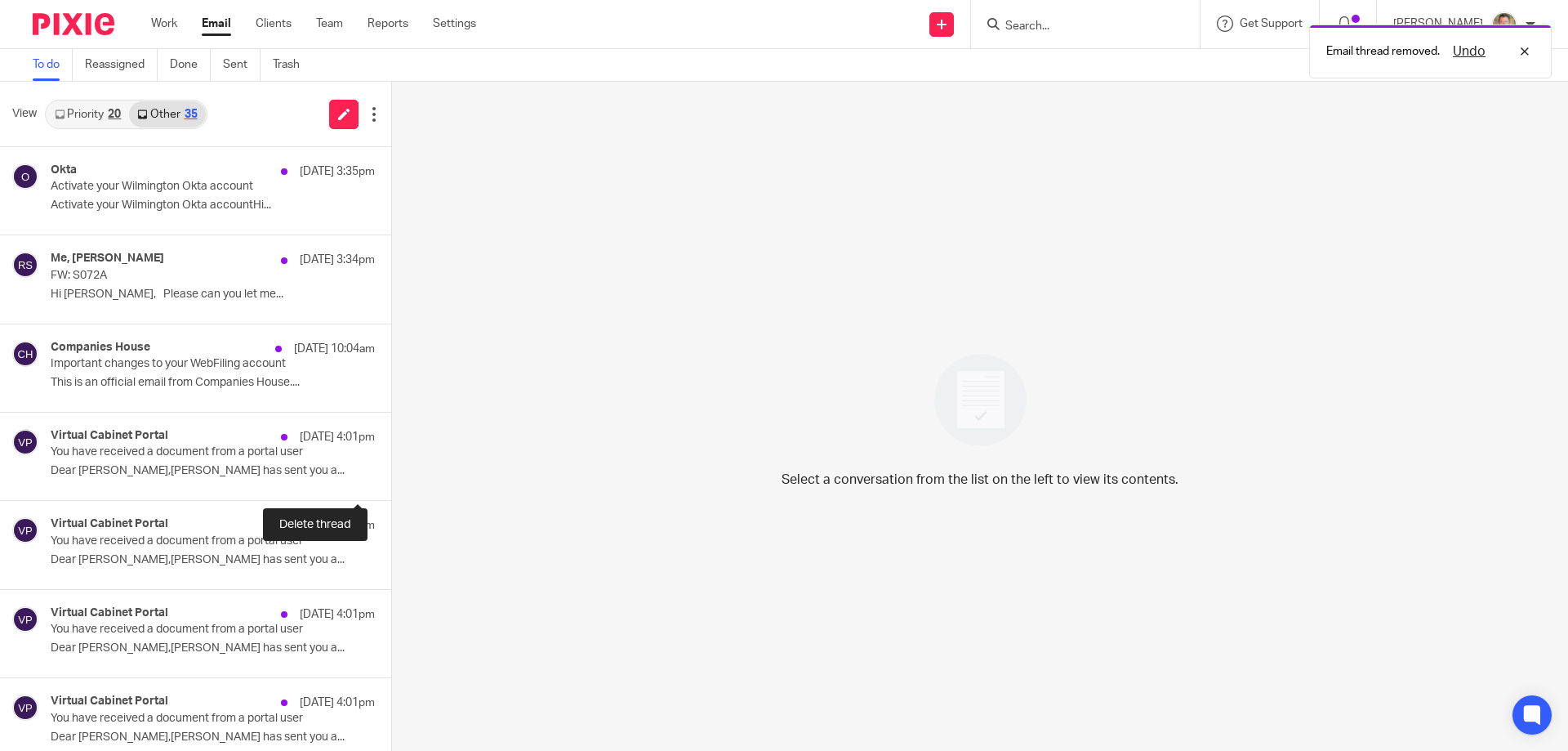
click at [392, 474] on button at bounding box center [398, 479] width 13 height 44
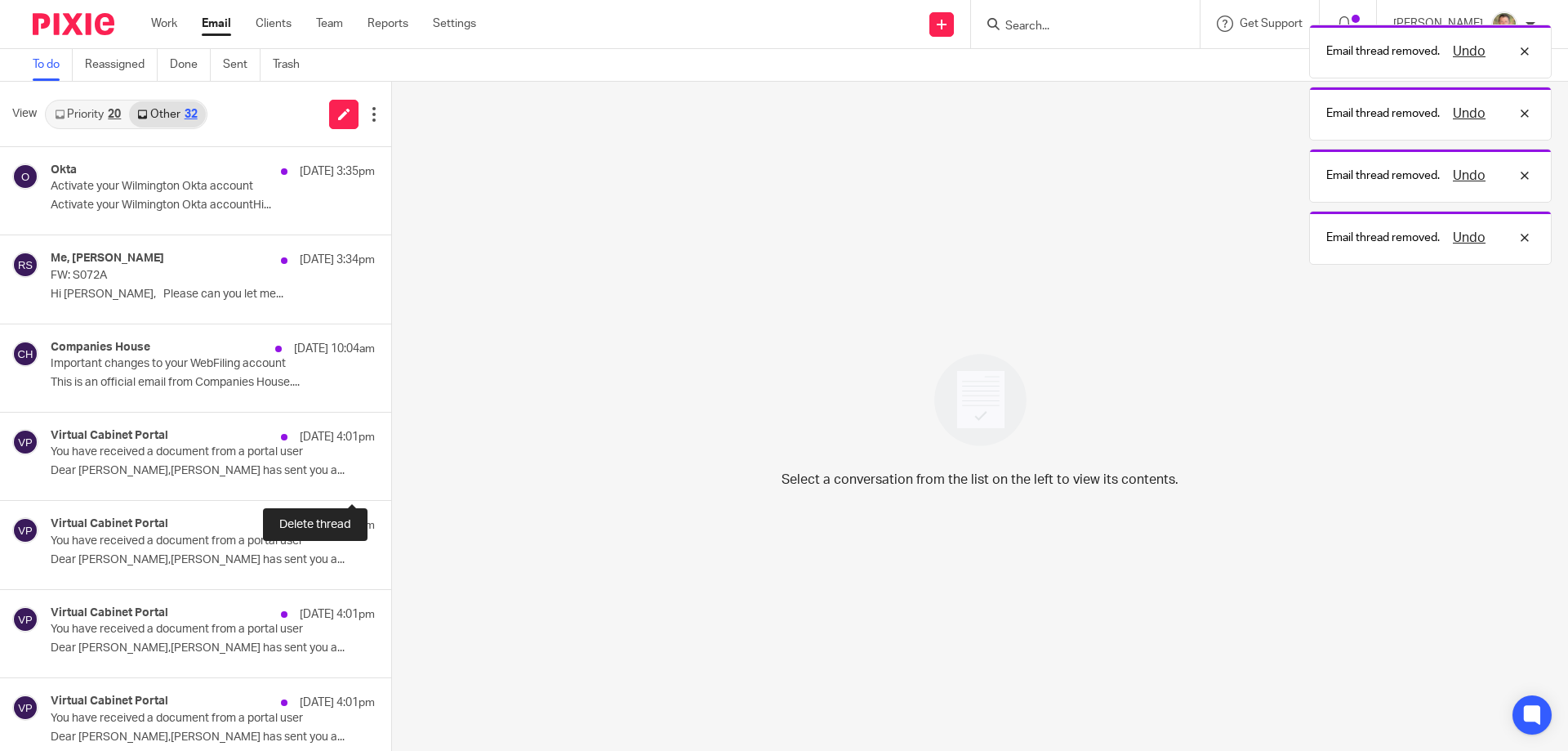
click at [392, 474] on button at bounding box center [398, 479] width 13 height 44
click at [351, 473] on button at bounding box center [367, 479] width 49 height 44
click at [353, 472] on button at bounding box center [367, 479] width 49 height 44
click at [353, 472] on div "Virtual Cabinet Portal [DATE] 4:01pm You have received a document from a portal…" at bounding box center [196, 456] width 392 height 88
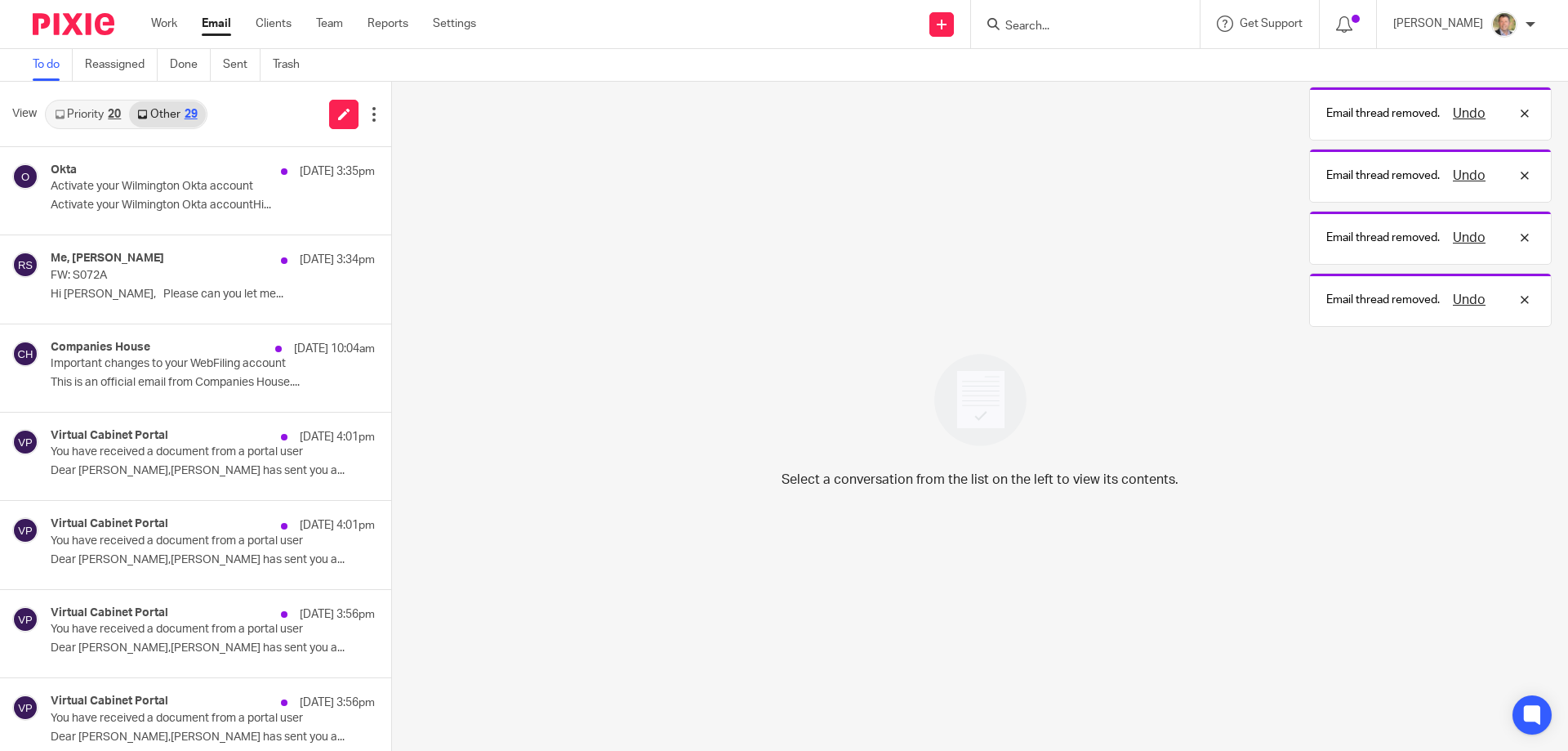
click at [392, 472] on button at bounding box center [398, 479] width 13 height 44
click at [354, 476] on button at bounding box center [367, 479] width 49 height 44
click at [344, 483] on button at bounding box center [367, 479] width 49 height 44
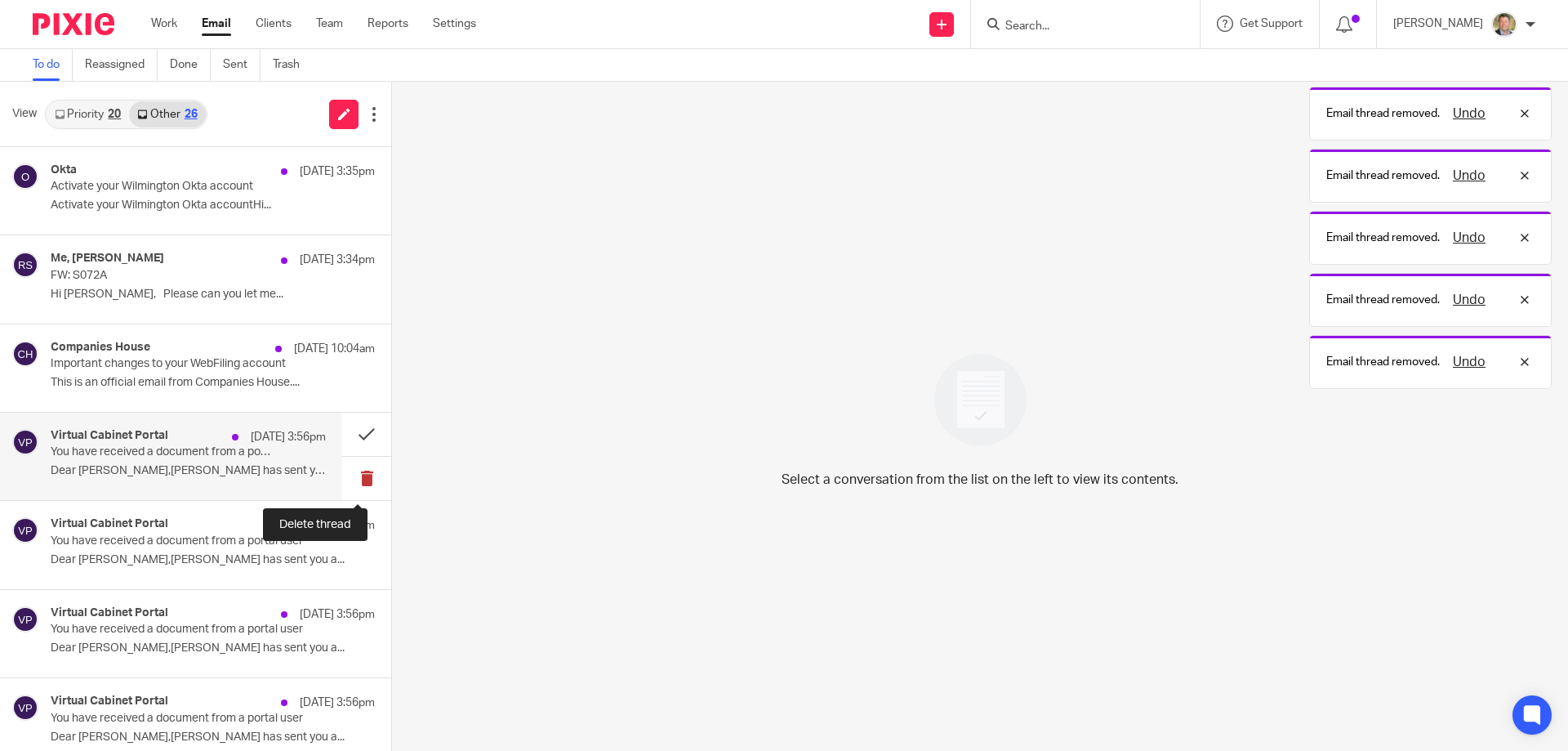
click at [349, 481] on button at bounding box center [367, 479] width 49 height 44
click at [392, 481] on button at bounding box center [398, 479] width 13 height 44
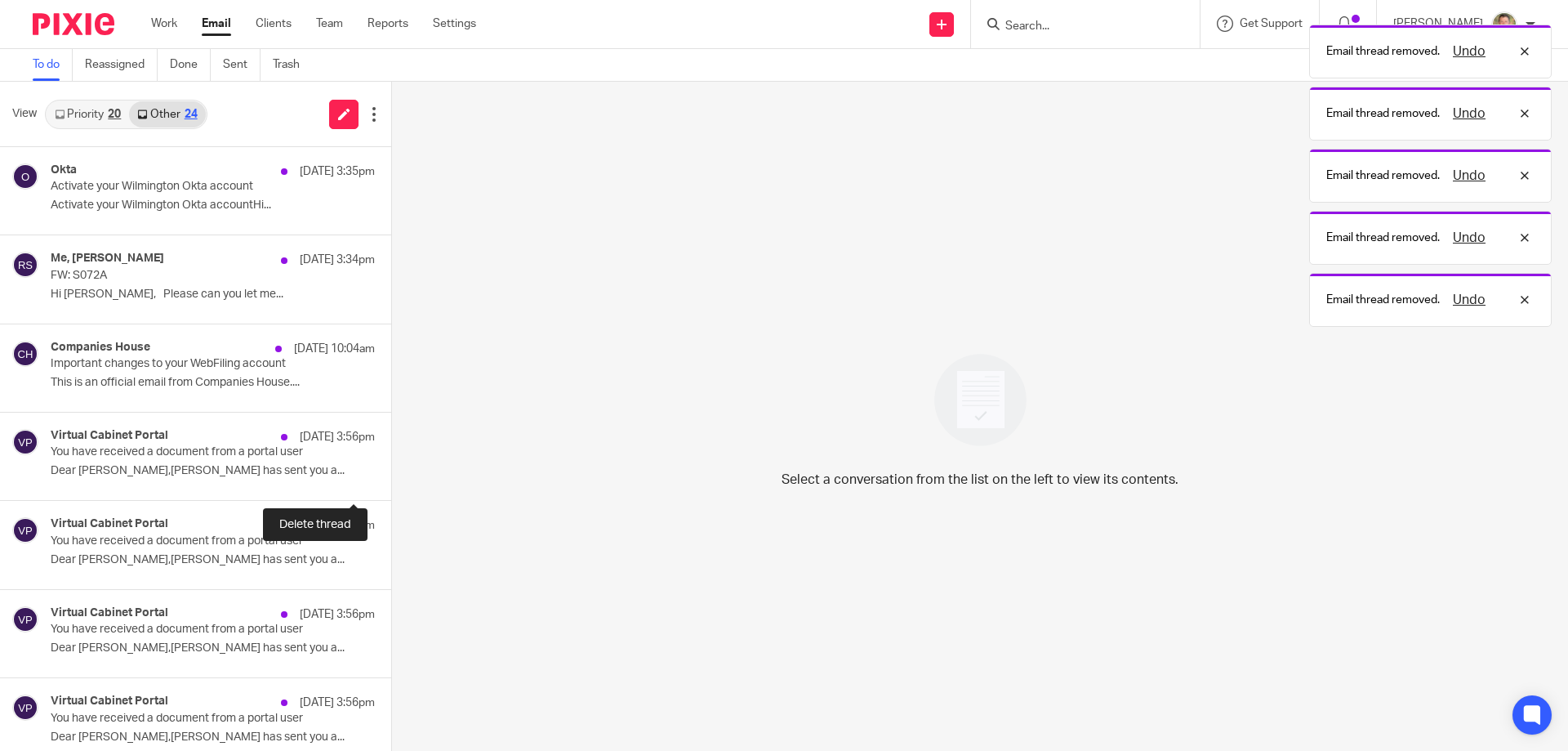
click at [392, 481] on button at bounding box center [398, 479] width 13 height 44
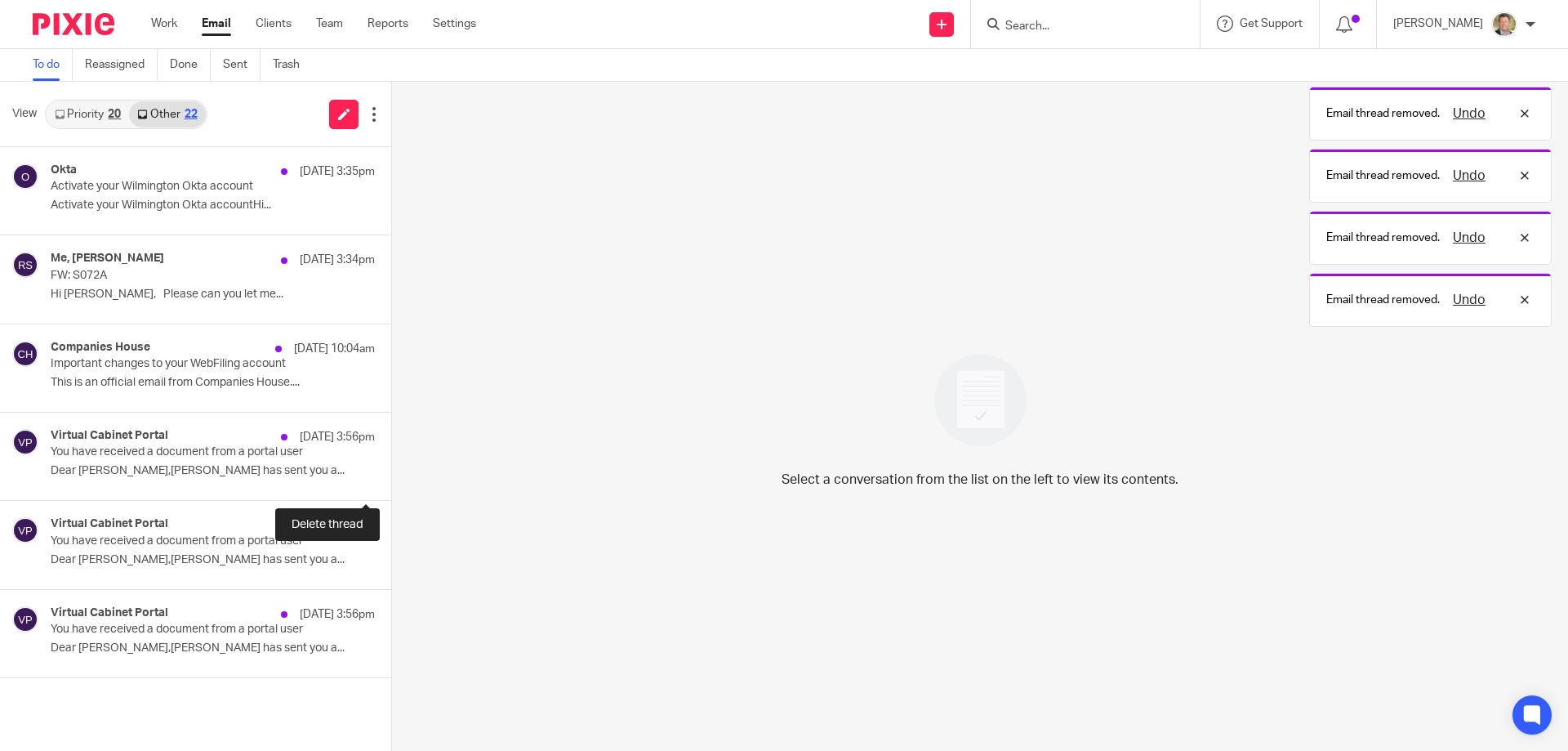
click at [392, 481] on button at bounding box center [398, 479] width 13 height 44
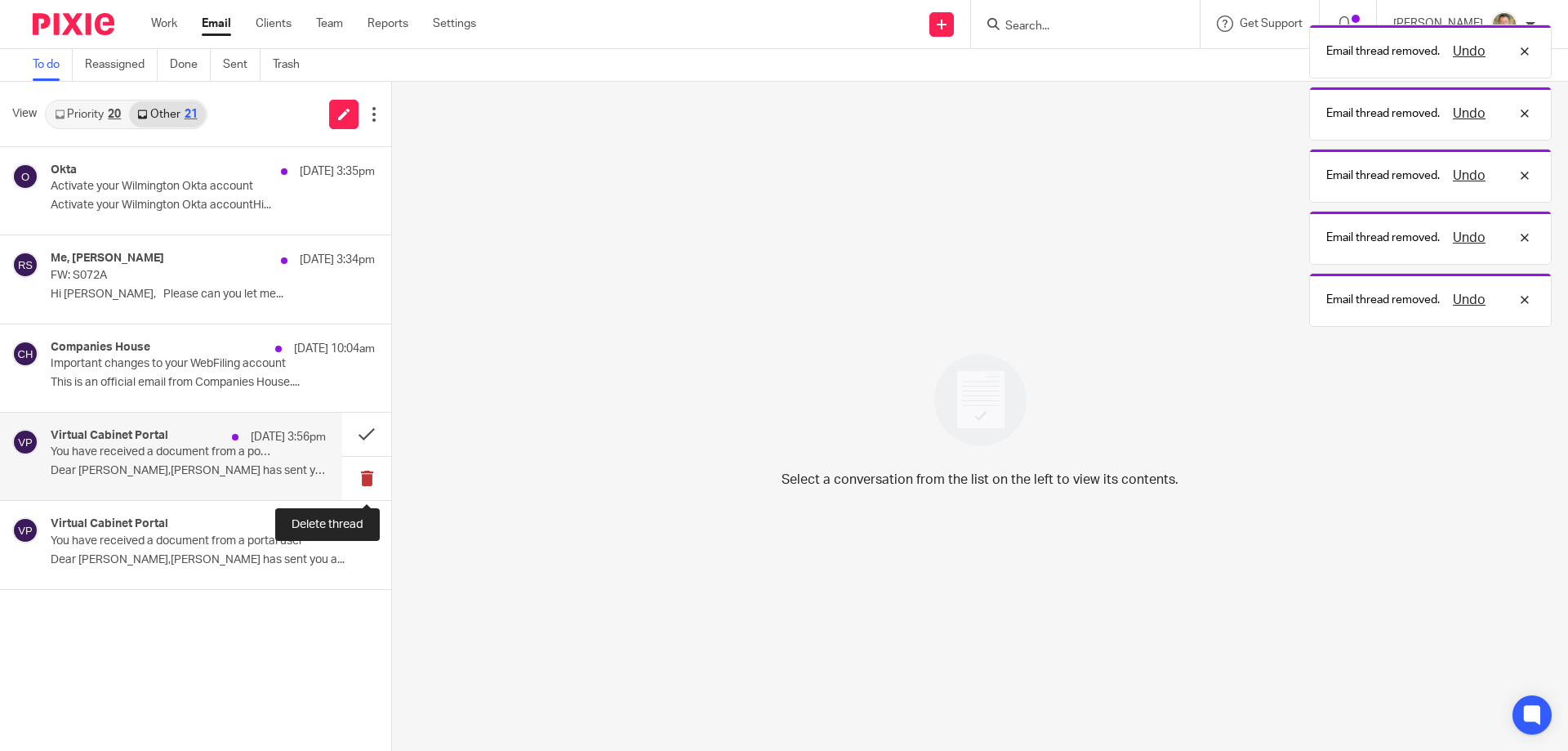
click at [353, 479] on button at bounding box center [367, 479] width 49 height 44
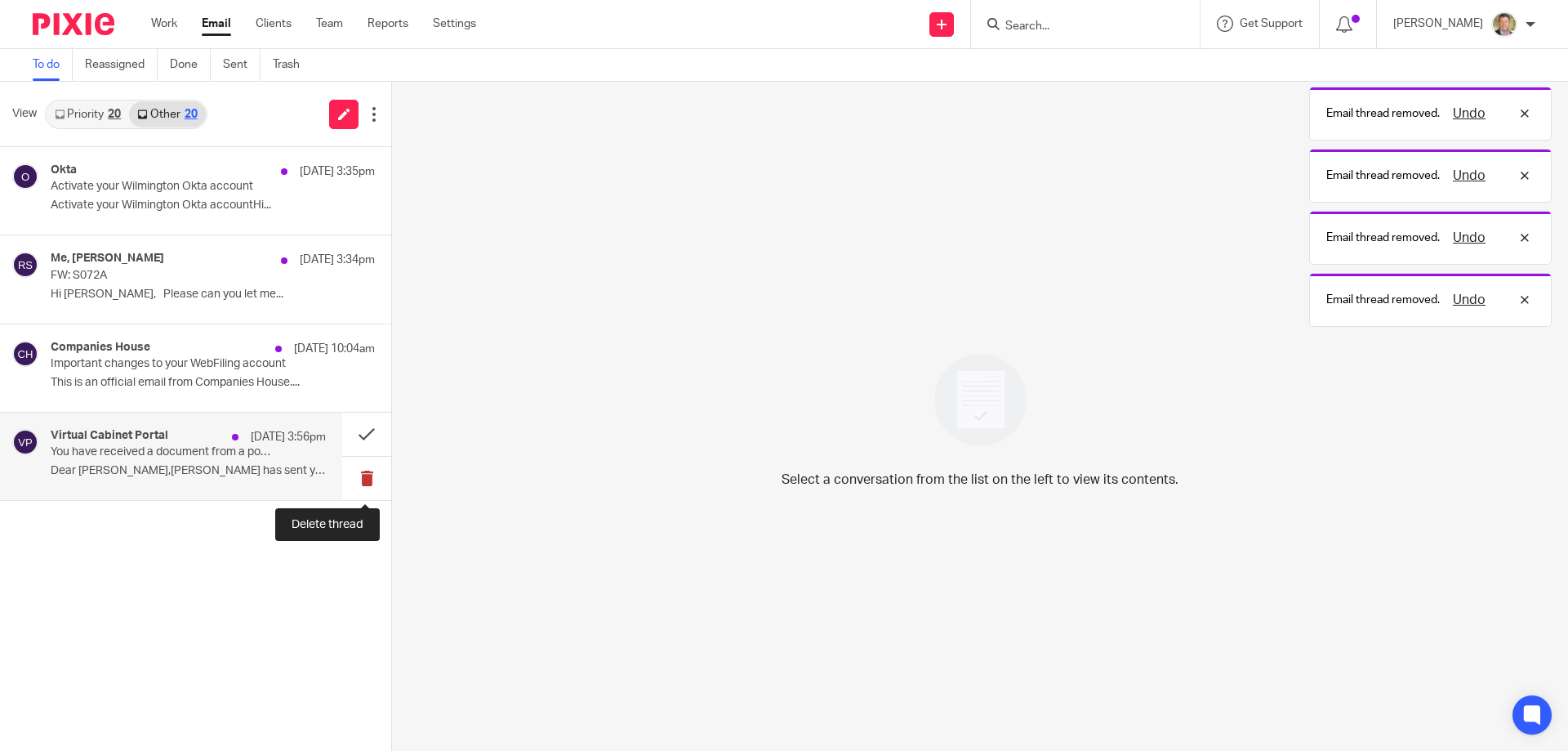
click at [363, 476] on button at bounding box center [367, 479] width 49 height 44
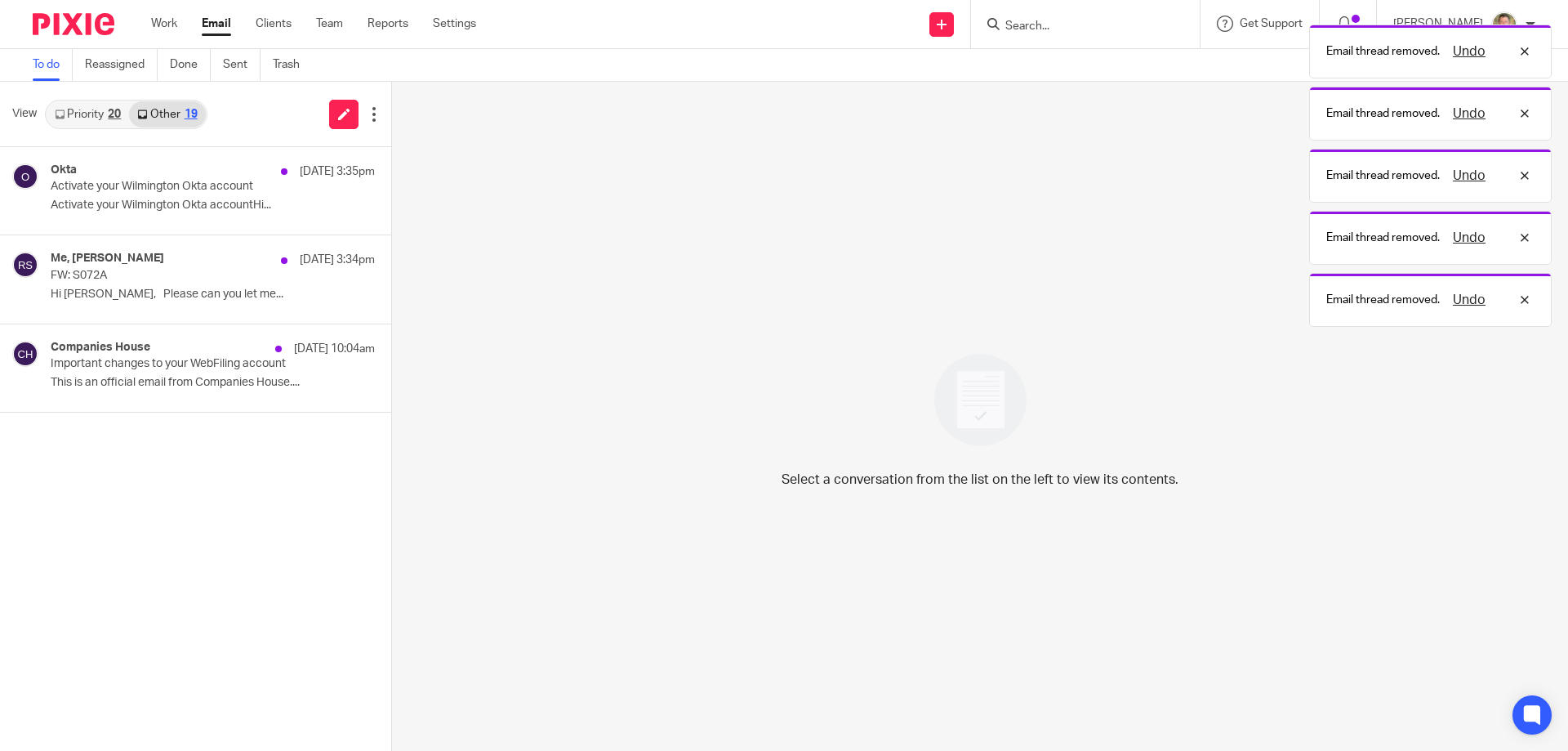
click at [216, 22] on link "Email" at bounding box center [217, 24] width 30 height 17
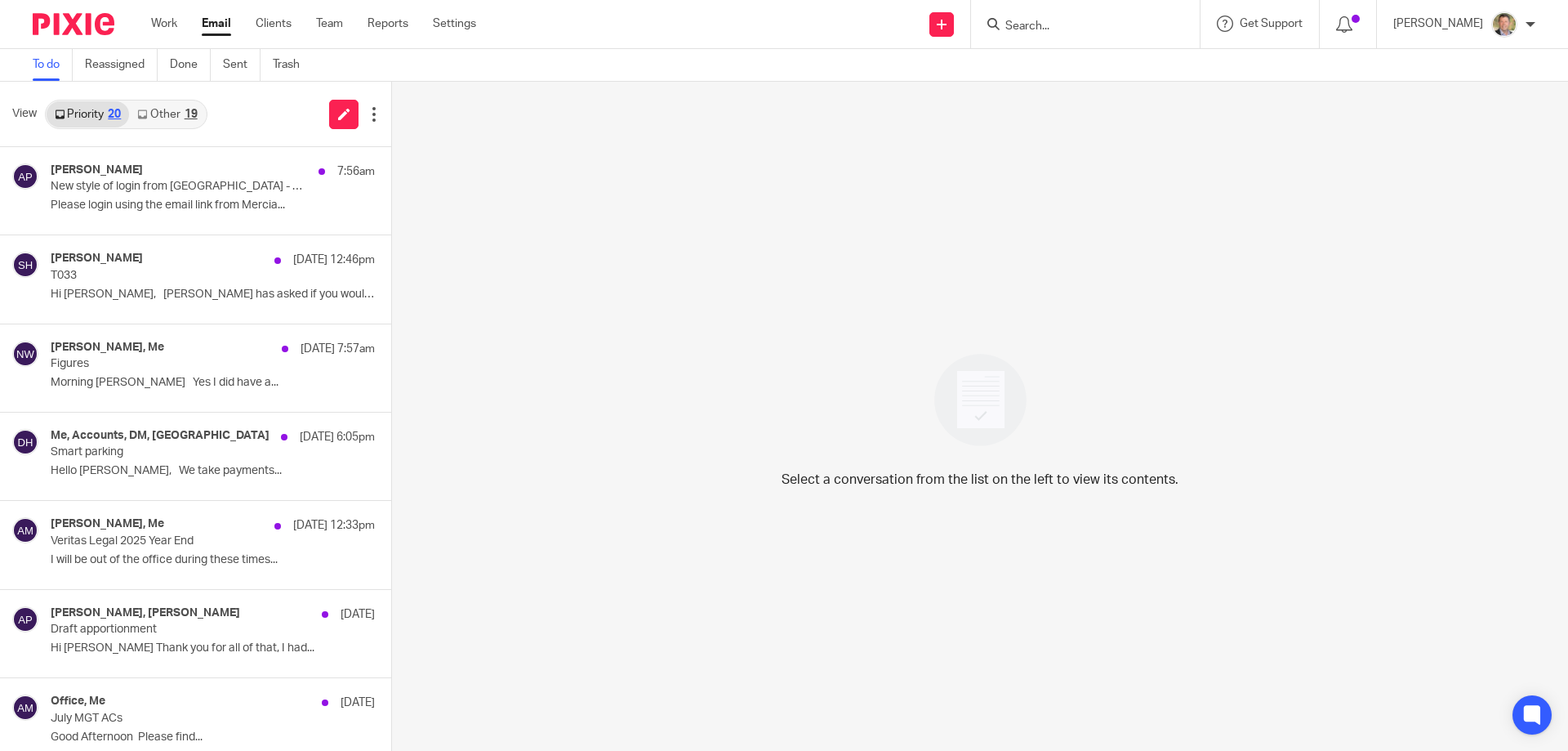
click at [157, 110] on link "Other 19" at bounding box center [166, 114] width 76 height 26
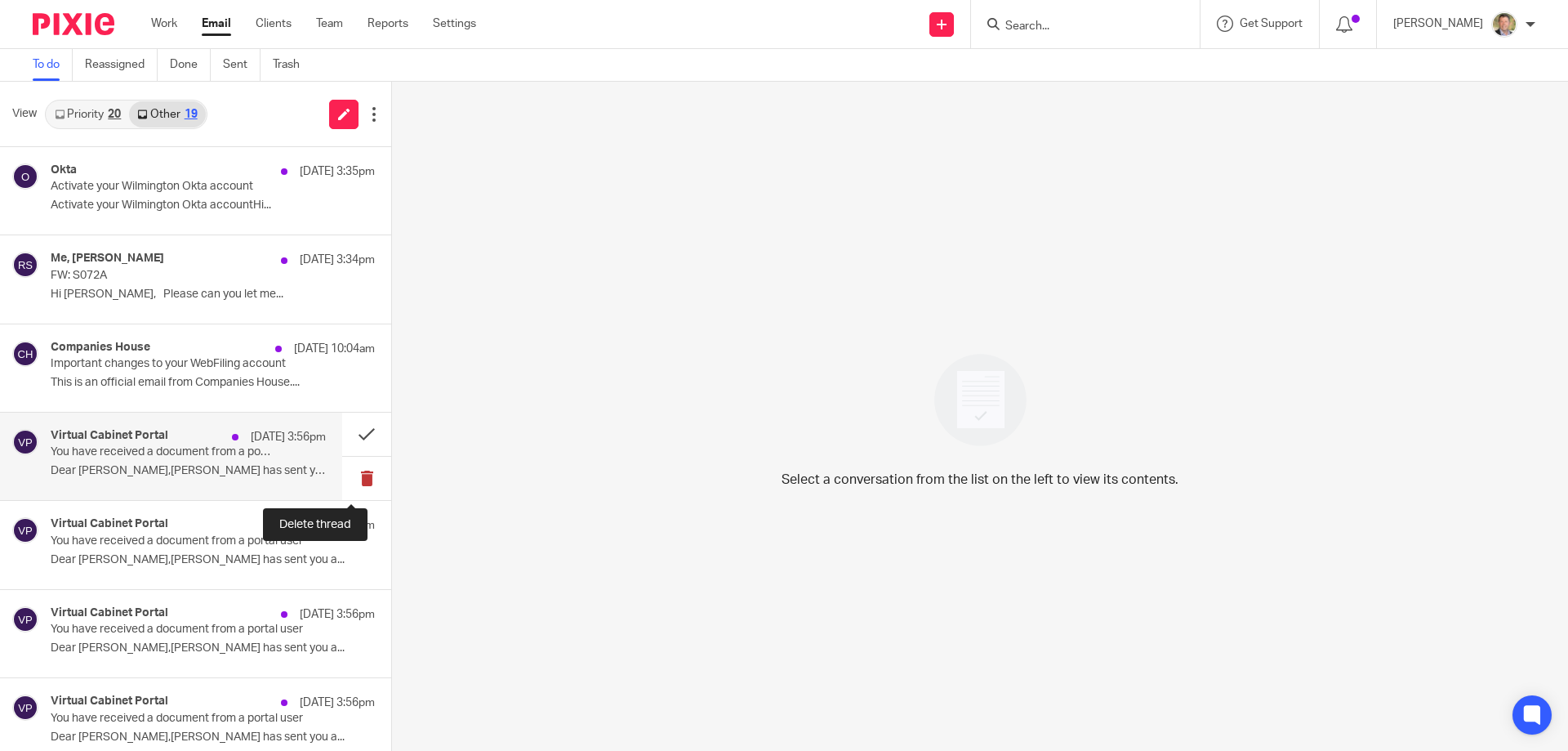
click at [351, 481] on button at bounding box center [367, 479] width 49 height 44
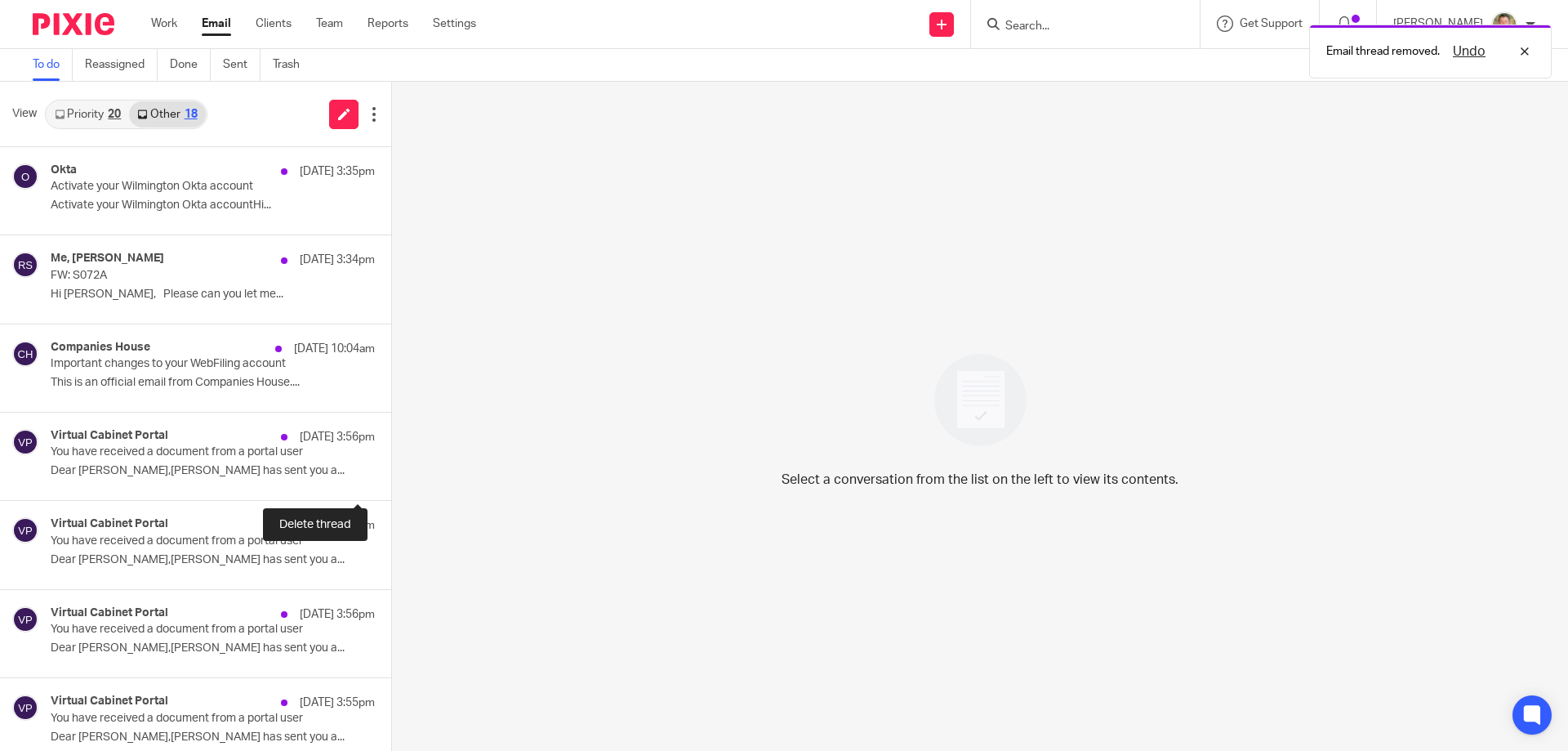
click at [392, 481] on button at bounding box center [398, 479] width 13 height 44
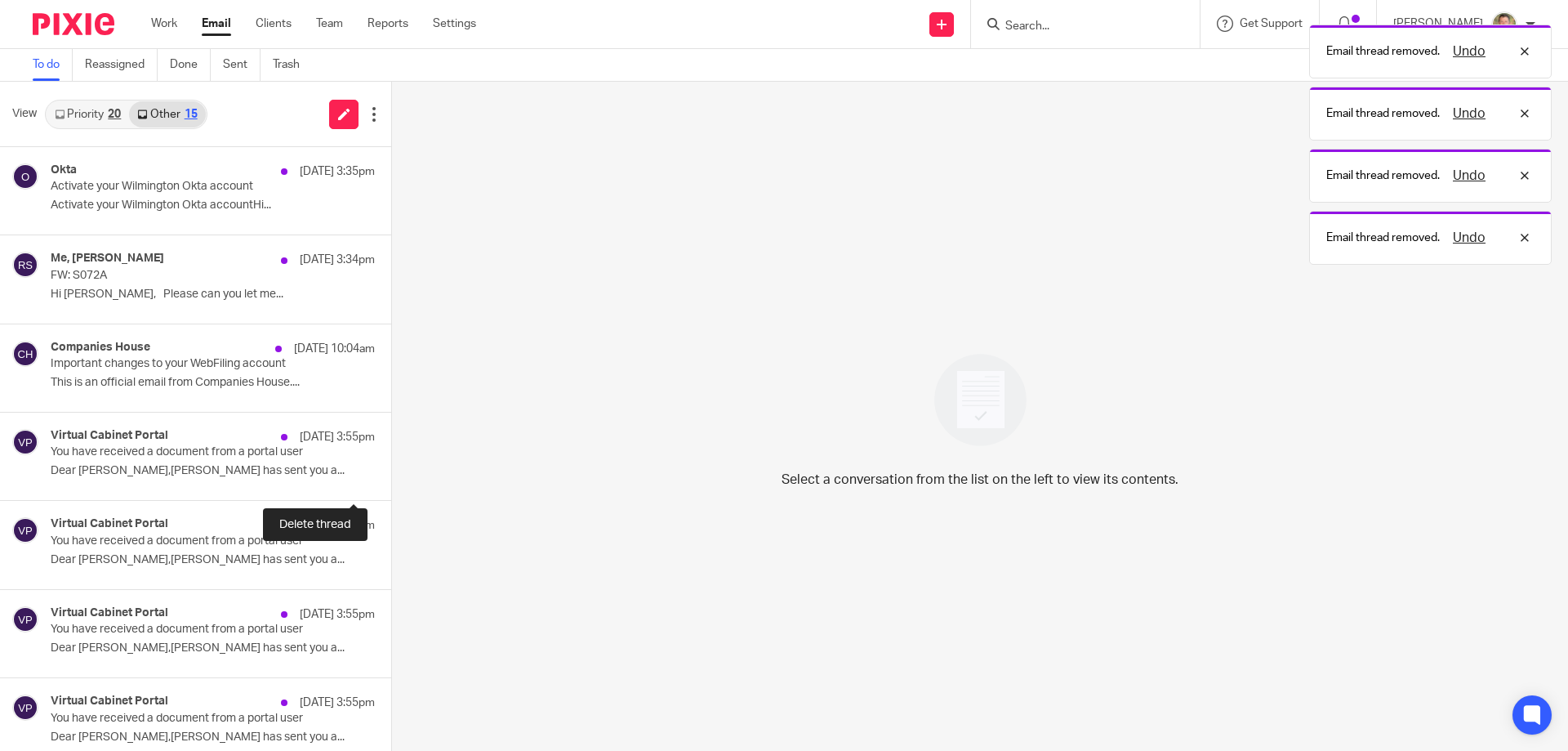
click at [392, 481] on button at bounding box center [398, 479] width 13 height 44
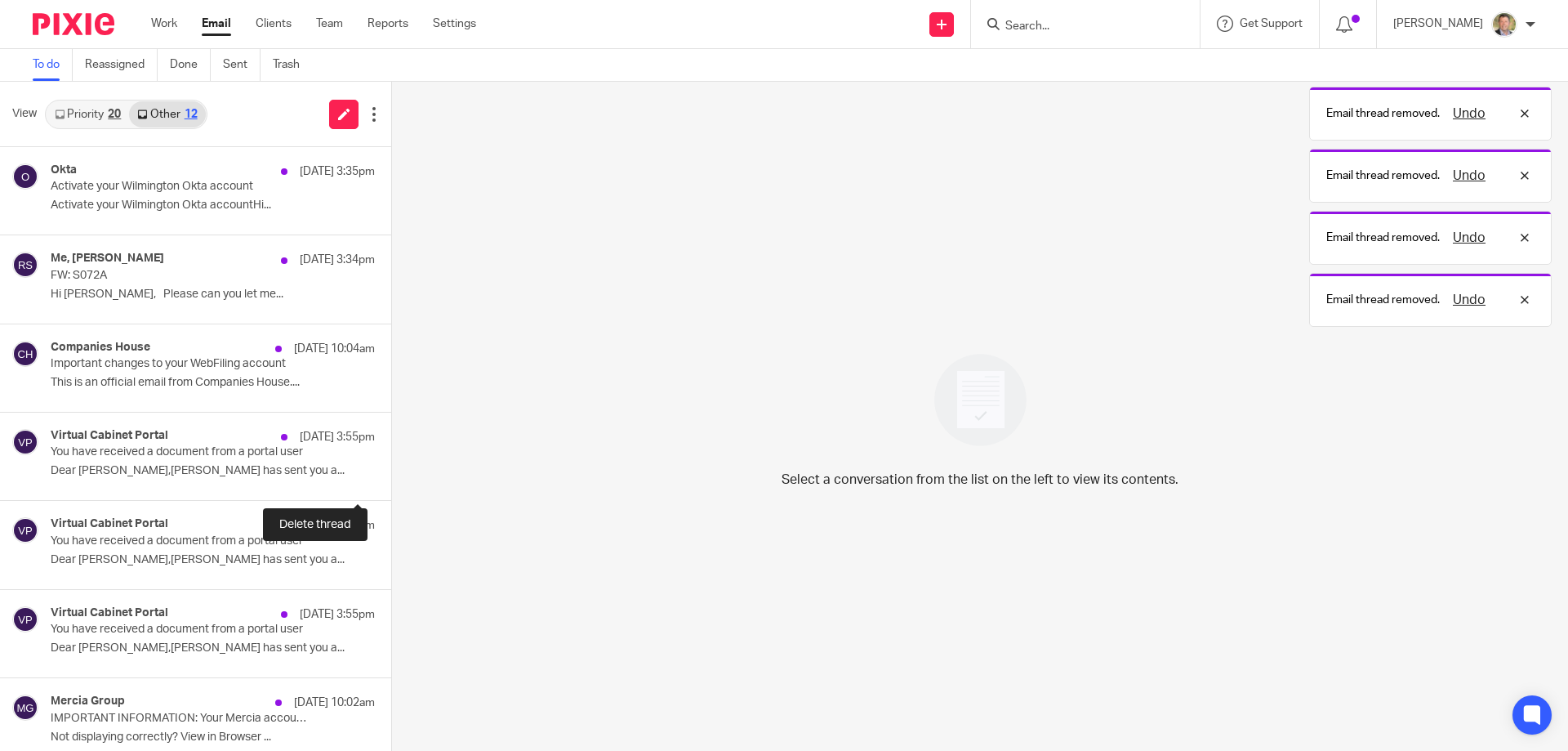
click at [392, 481] on button at bounding box center [398, 479] width 13 height 44
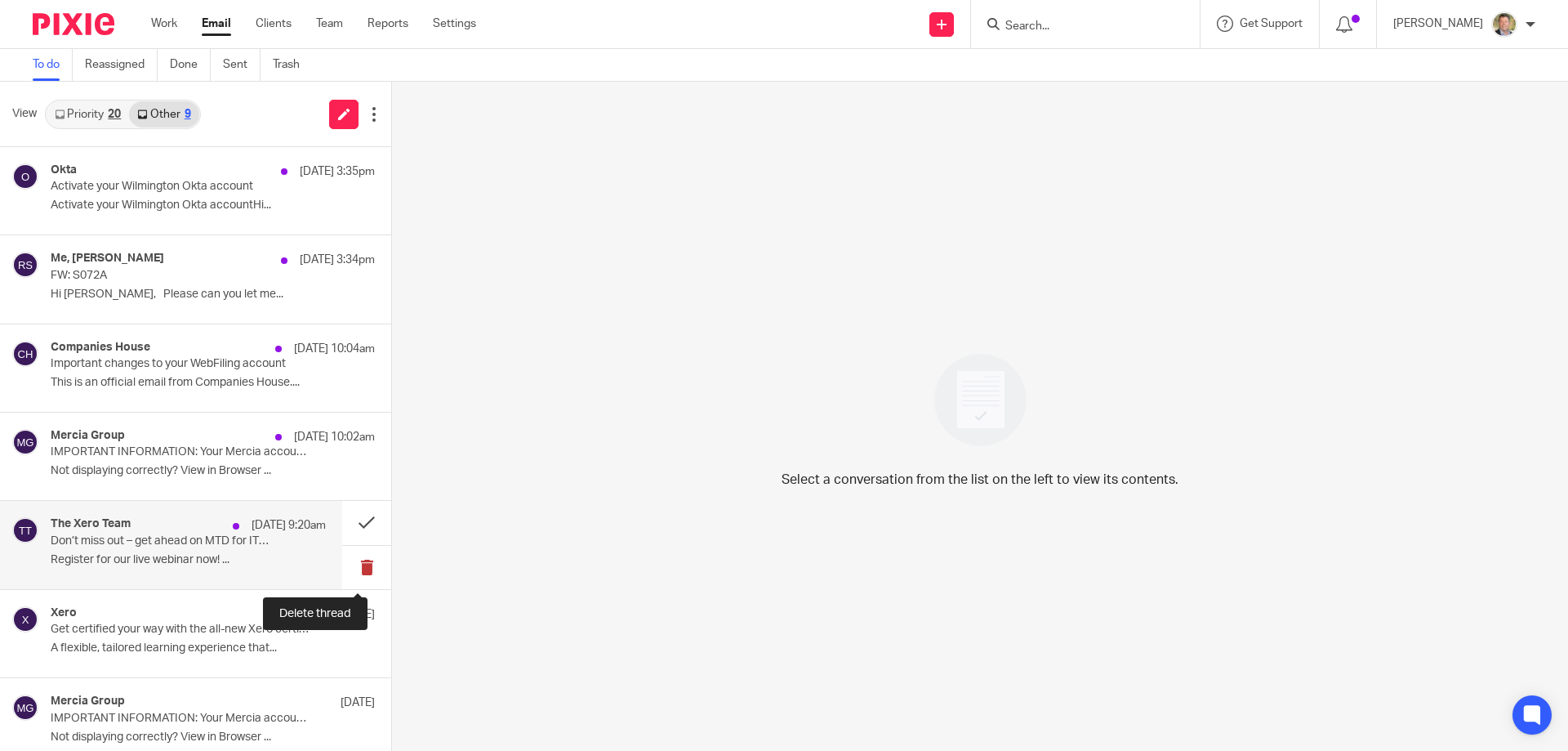
click at [358, 559] on button at bounding box center [367, 568] width 49 height 44
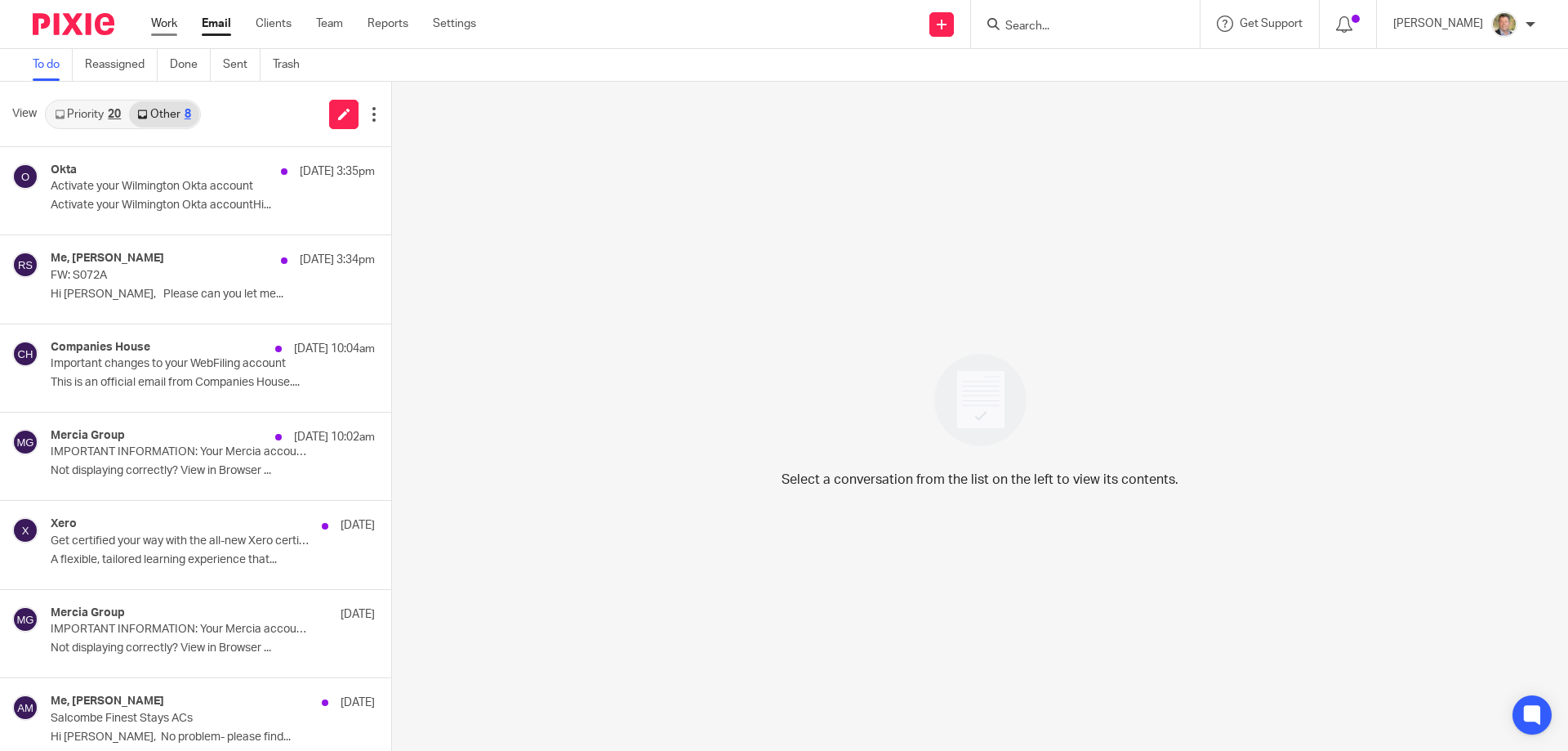
click at [159, 25] on link "Work" at bounding box center [164, 24] width 26 height 17
